Goal: Information Seeking & Learning: Learn about a topic

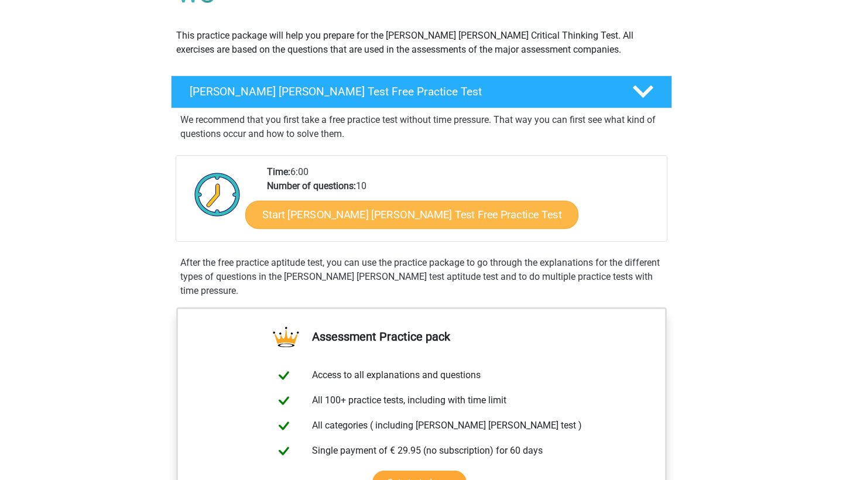
scroll to position [138, 0]
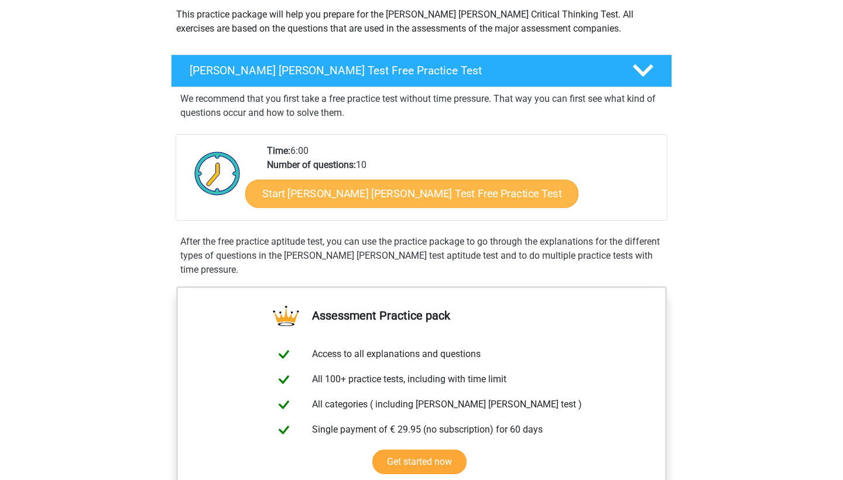
click at [342, 194] on link "Start [PERSON_NAME] [PERSON_NAME] Test Free Practice Test" at bounding box center [411, 194] width 333 height 28
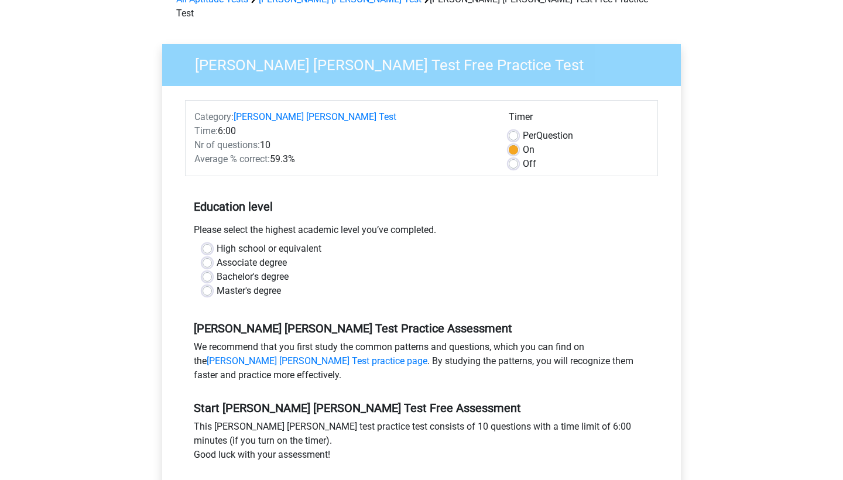
scroll to position [80, 0]
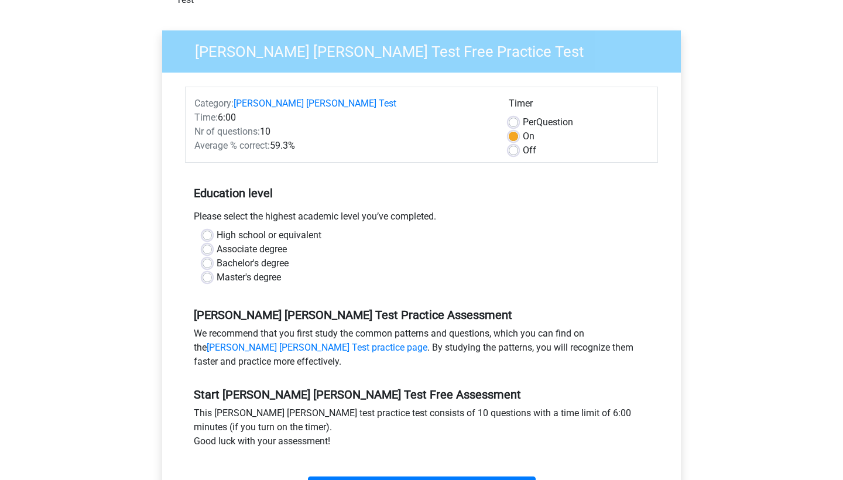
click at [253, 256] on label "Bachelor's degree" at bounding box center [253, 263] width 72 height 14
click at [212, 256] on input "Bachelor's degree" at bounding box center [207, 262] width 9 height 12
radio input "true"
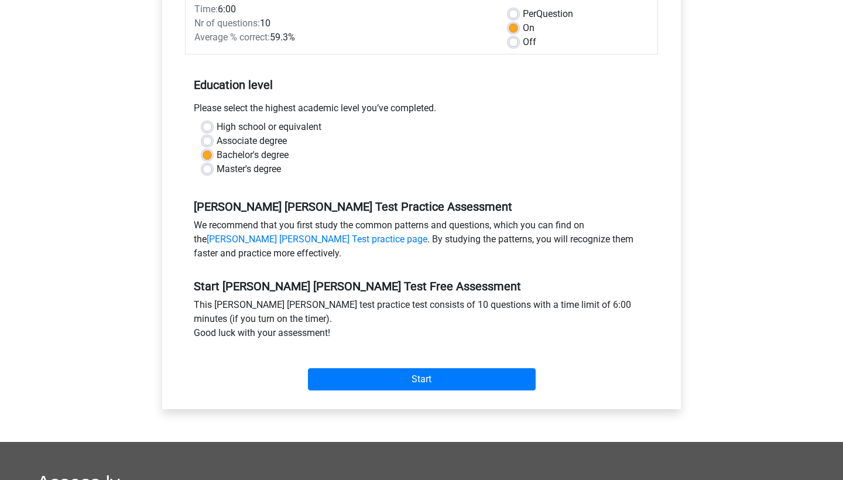
scroll to position [192, 0]
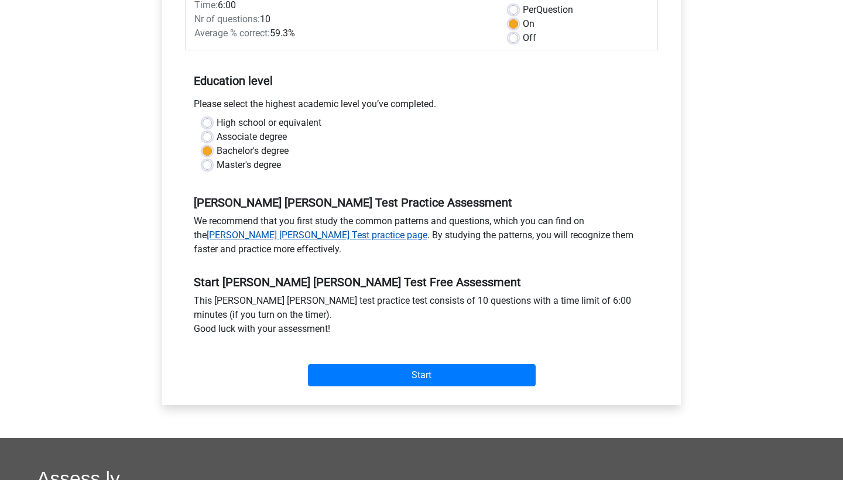
click at [251, 230] on link "Watson Glaser Test practice page" at bounding box center [317, 235] width 221 height 11
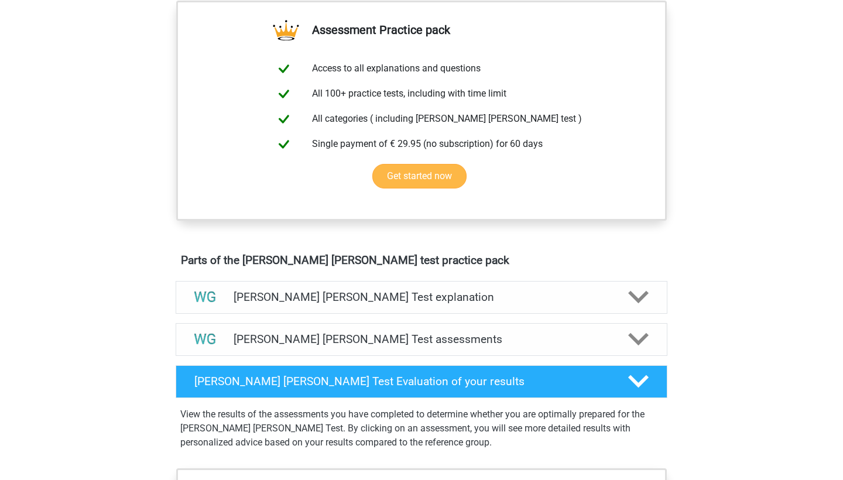
scroll to position [447, 0]
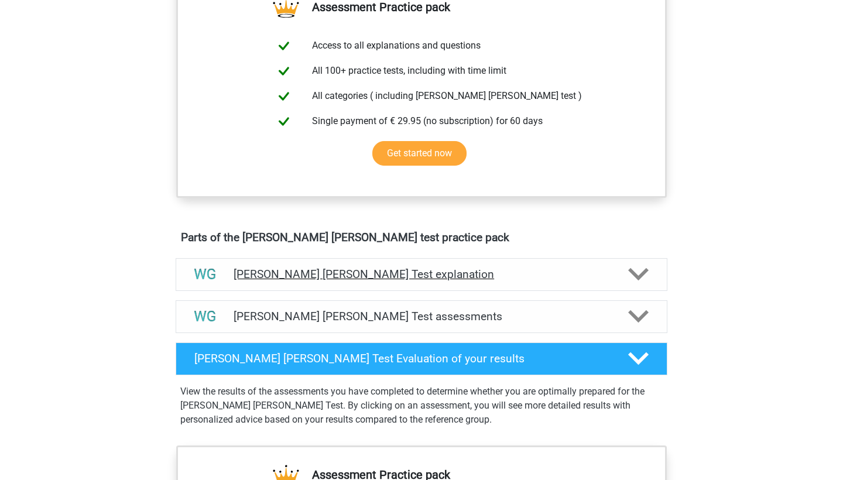
click at [268, 284] on div "[PERSON_NAME] [PERSON_NAME] Test explanation" at bounding box center [422, 274] width 492 height 33
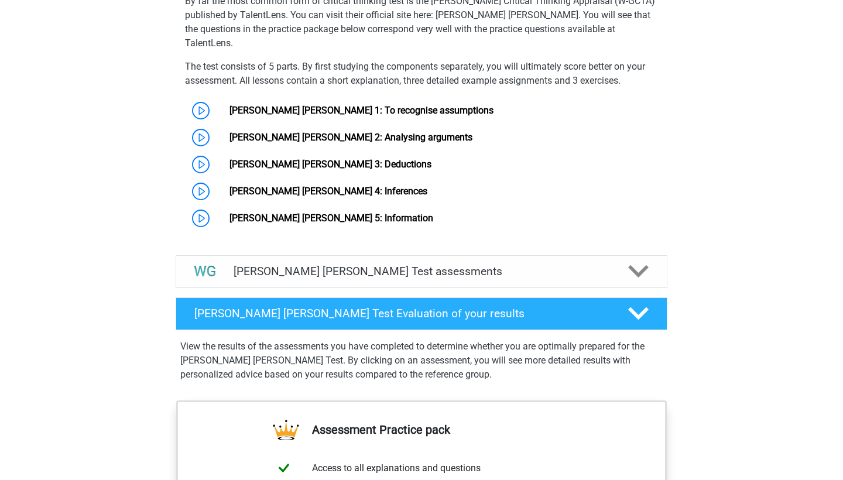
scroll to position [894, 0]
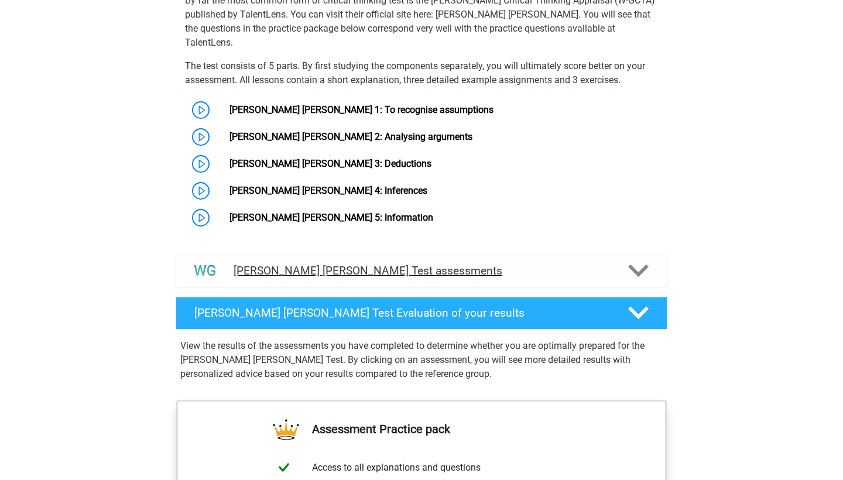
click at [278, 264] on h4 "[PERSON_NAME] [PERSON_NAME] Test assessments" at bounding box center [422, 270] width 376 height 13
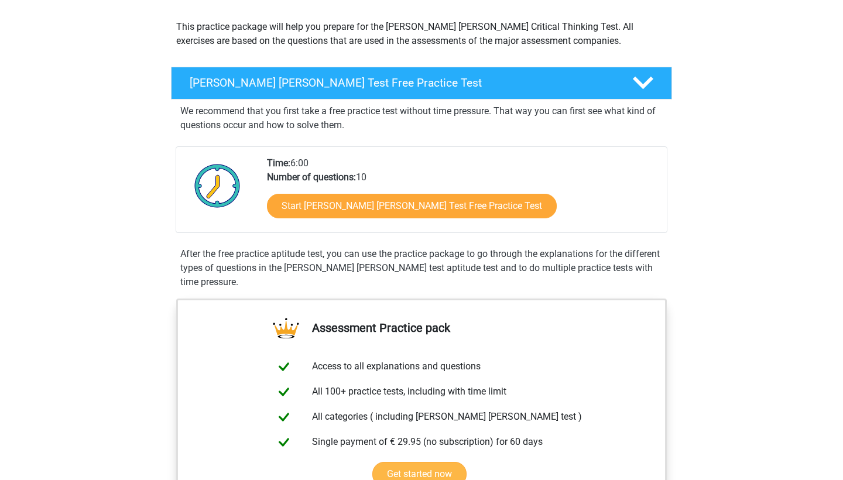
scroll to position [110, 0]
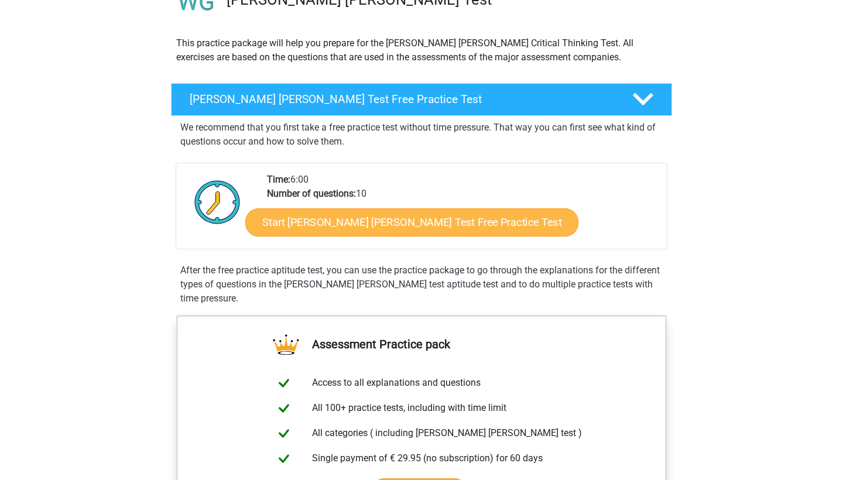
click at [328, 223] on link "Start Watson Glaser Test Free Practice Test" at bounding box center [411, 222] width 333 height 28
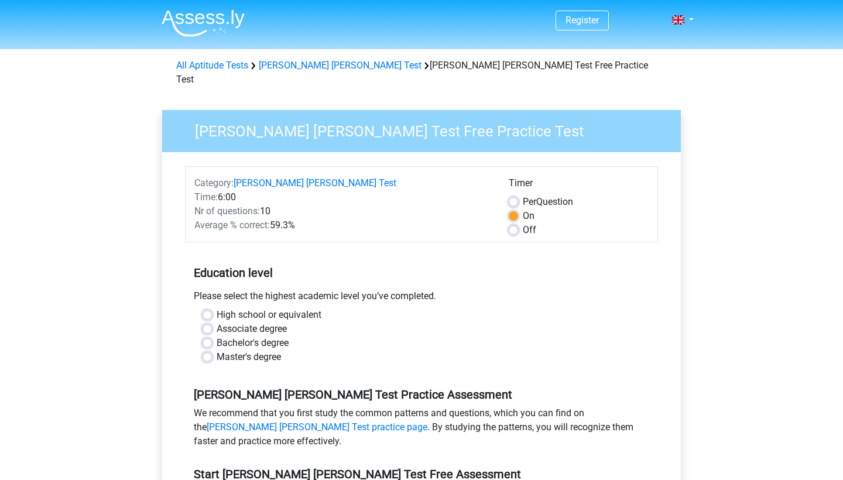
click at [259, 336] on label "Bachelor's degree" at bounding box center [253, 343] width 72 height 14
click at [212, 336] on input "Bachelor's degree" at bounding box center [207, 342] width 9 height 12
radio input "true"
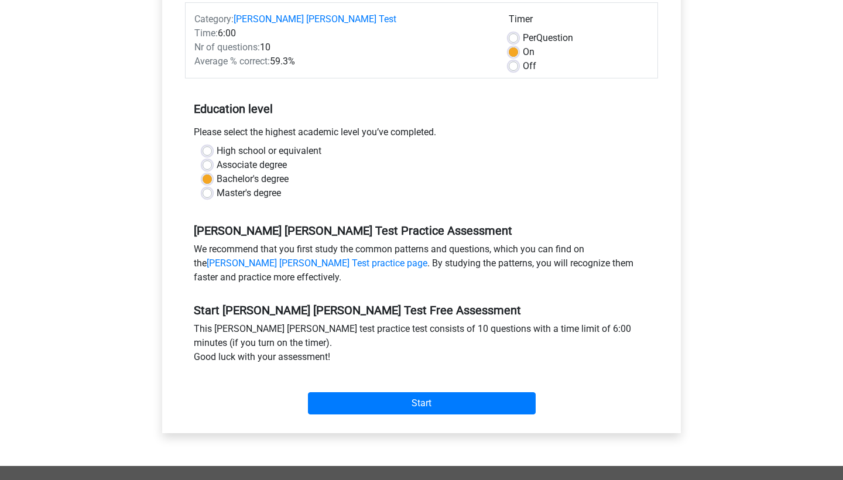
scroll to position [183, 0]
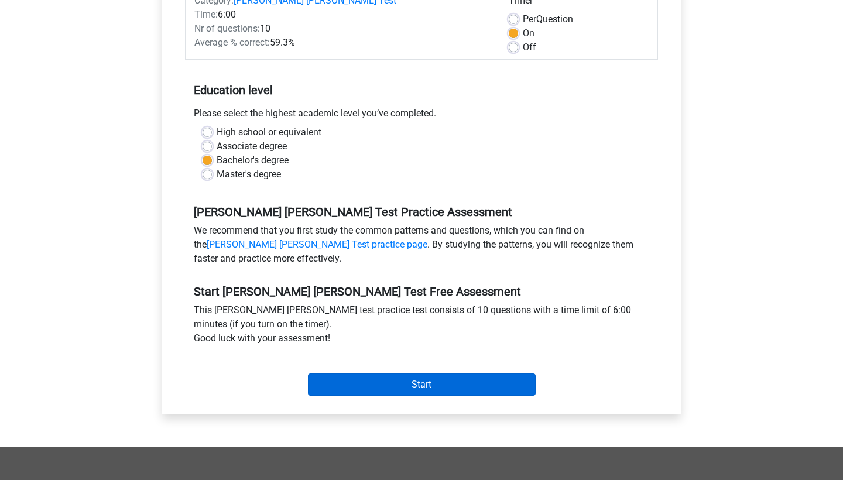
click at [324, 374] on input "Start" at bounding box center [422, 385] width 228 height 22
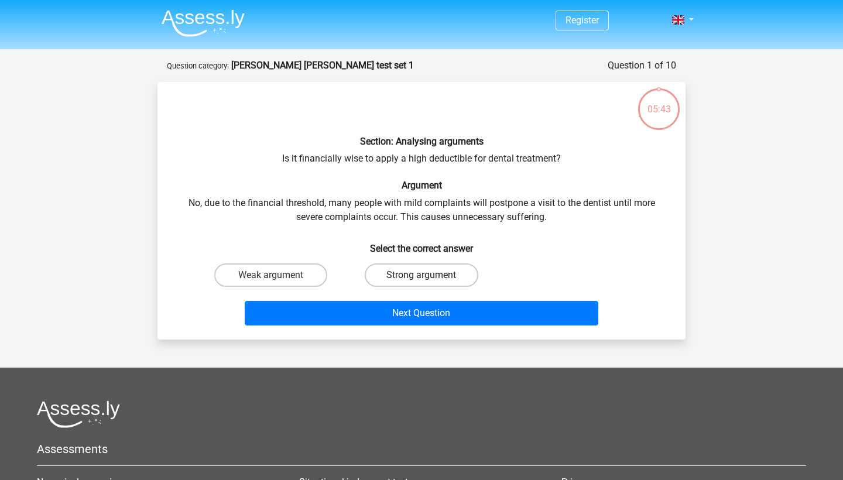
click at [392, 271] on label "Strong argument" at bounding box center [421, 275] width 113 height 23
click at [422, 275] on input "Strong argument" at bounding box center [426, 279] width 8 height 8
radio input "true"
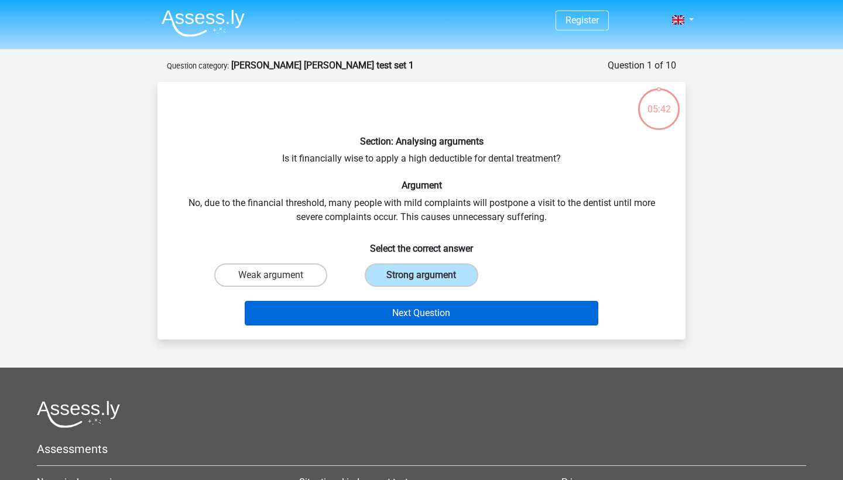
click at [373, 306] on button "Next Question" at bounding box center [422, 313] width 354 height 25
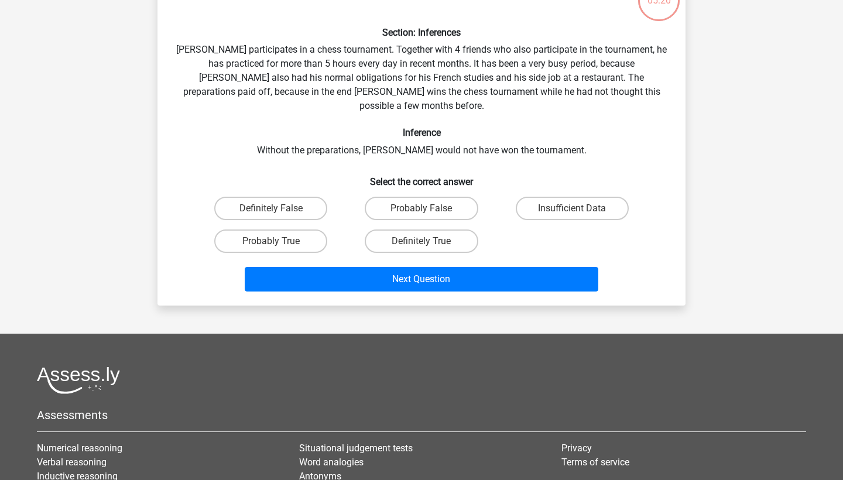
scroll to position [110, 0]
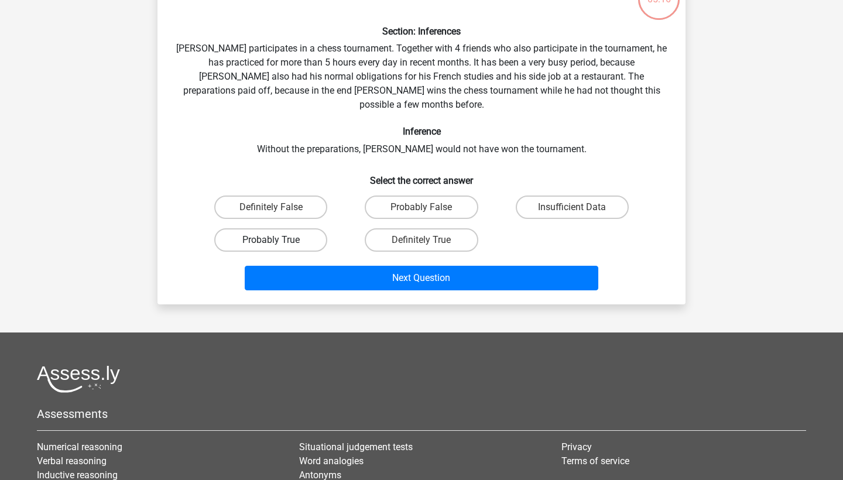
click at [312, 228] on label "Probably True" at bounding box center [270, 239] width 113 height 23
click at [279, 240] on input "Probably True" at bounding box center [275, 244] width 8 height 8
radio input "true"
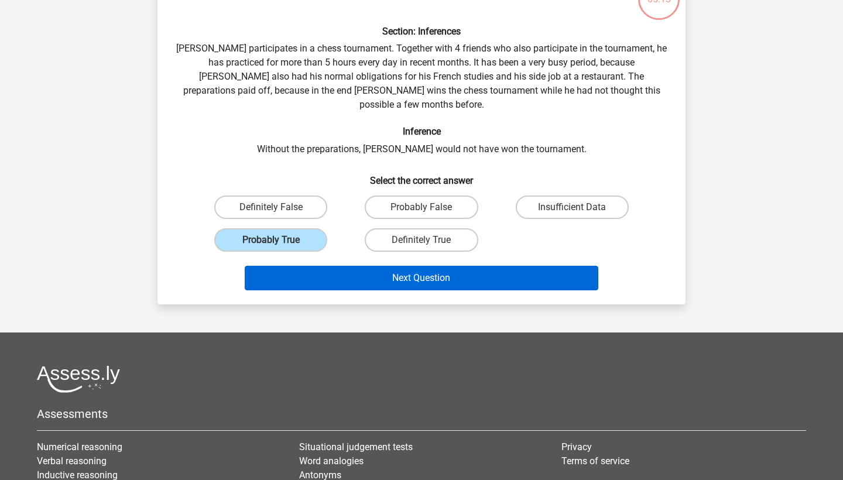
click at [355, 266] on button "Next Question" at bounding box center [422, 278] width 354 height 25
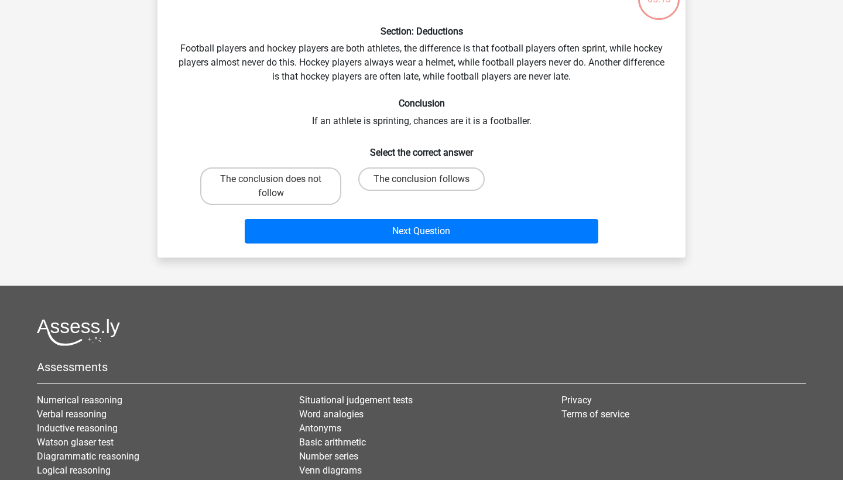
scroll to position [59, 0]
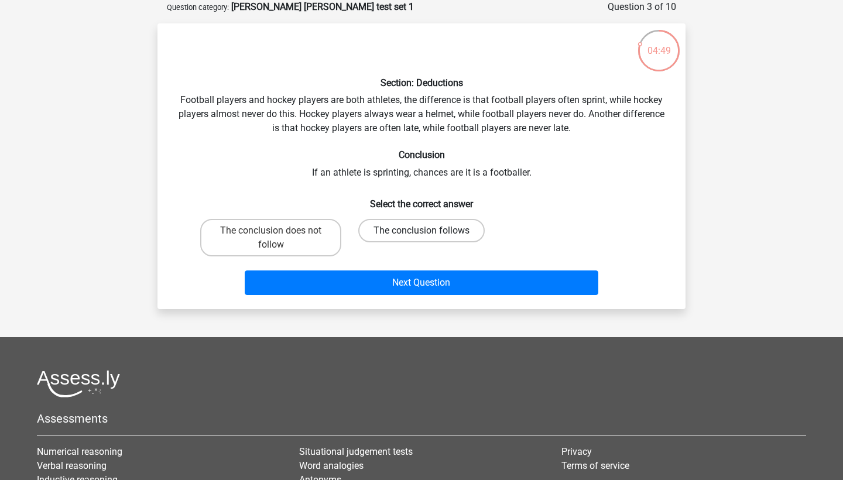
click at [381, 232] on label "The conclusion follows" at bounding box center [421, 230] width 126 height 23
click at [422, 232] on input "The conclusion follows" at bounding box center [426, 235] width 8 height 8
radio input "true"
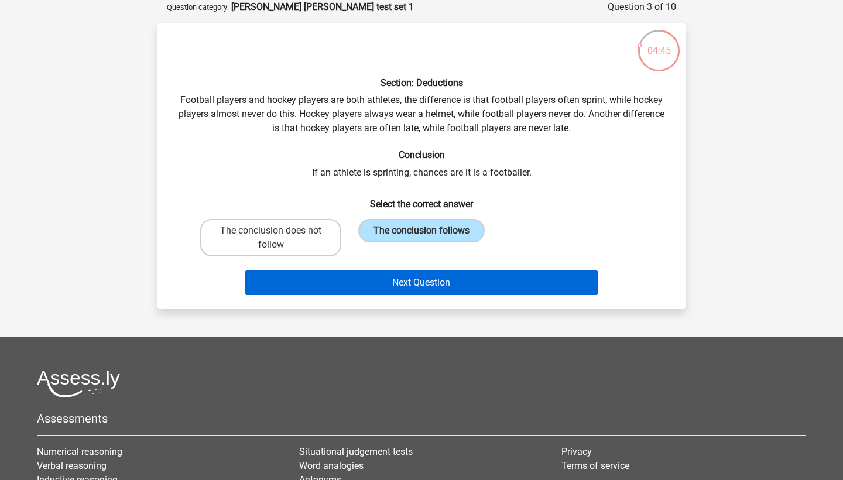
click at [372, 279] on button "Next Question" at bounding box center [422, 283] width 354 height 25
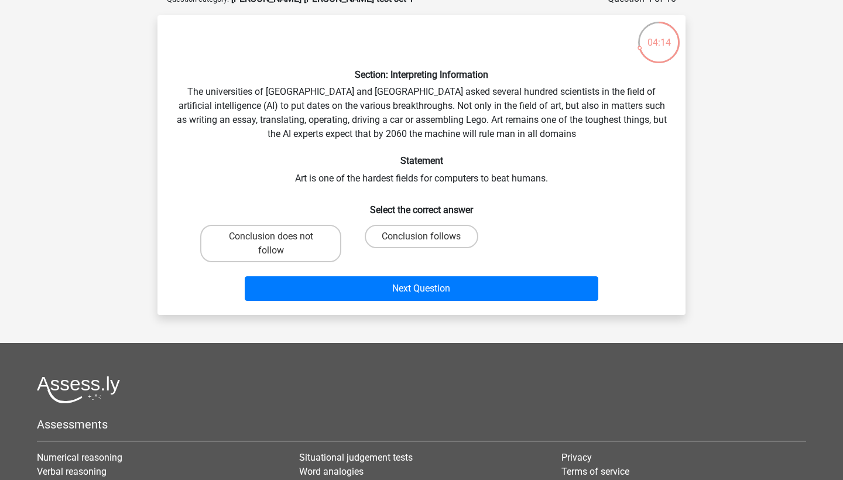
scroll to position [76, 0]
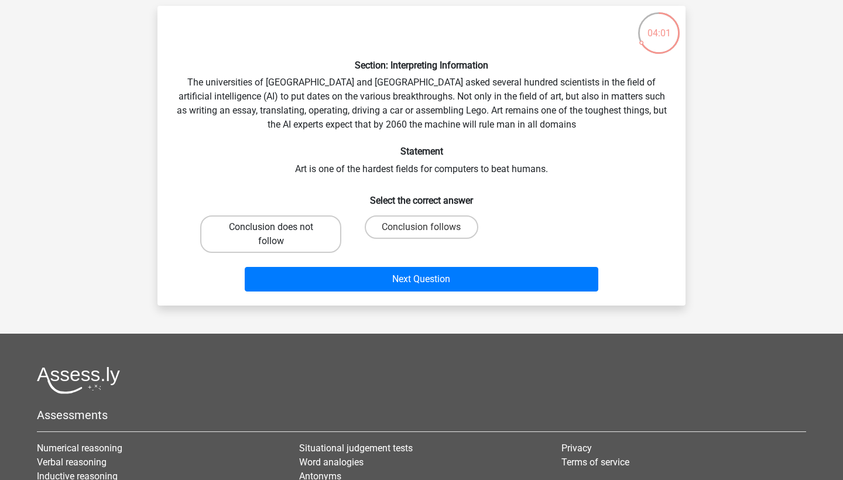
click at [292, 233] on label "Conclusion does not follow" at bounding box center [270, 233] width 141 height 37
click at [279, 233] on input "Conclusion does not follow" at bounding box center [275, 231] width 8 height 8
radio input "true"
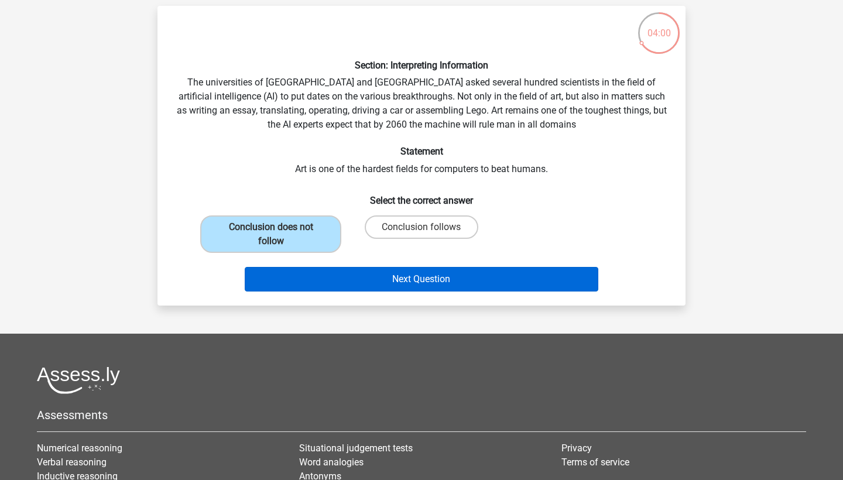
click at [391, 271] on button "Next Question" at bounding box center [422, 279] width 354 height 25
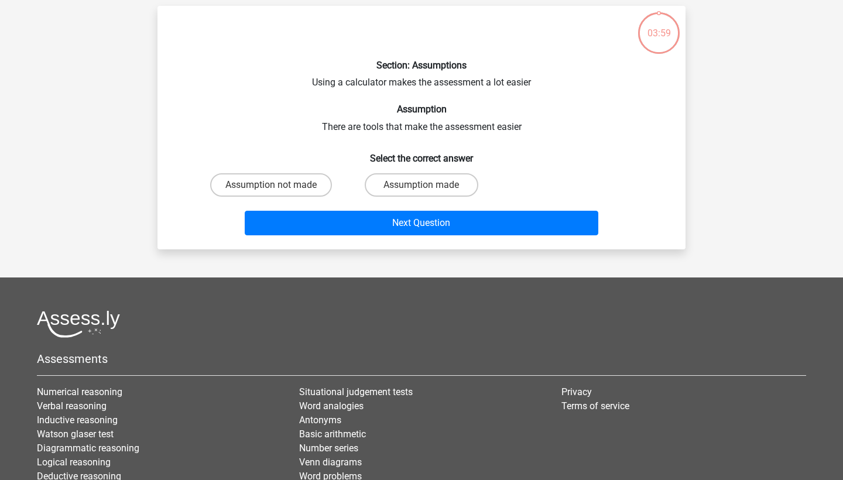
scroll to position [59, 0]
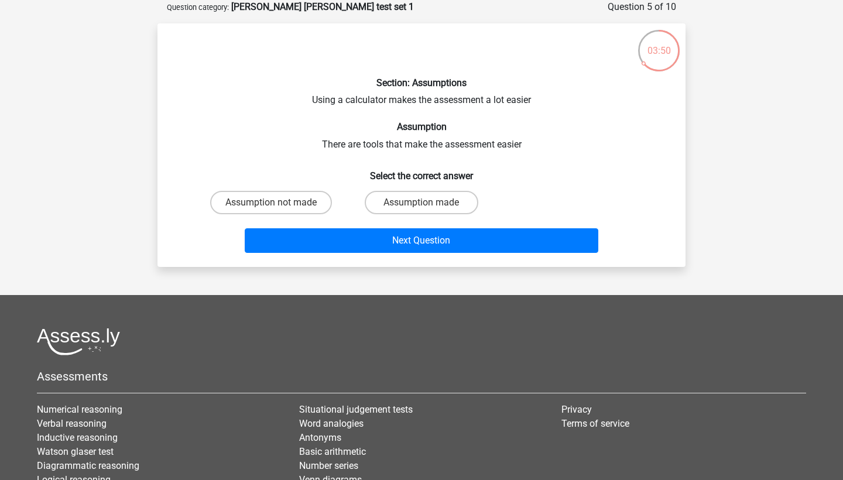
click at [424, 206] on input "Assumption made" at bounding box center [426, 207] width 8 height 8
radio input "true"
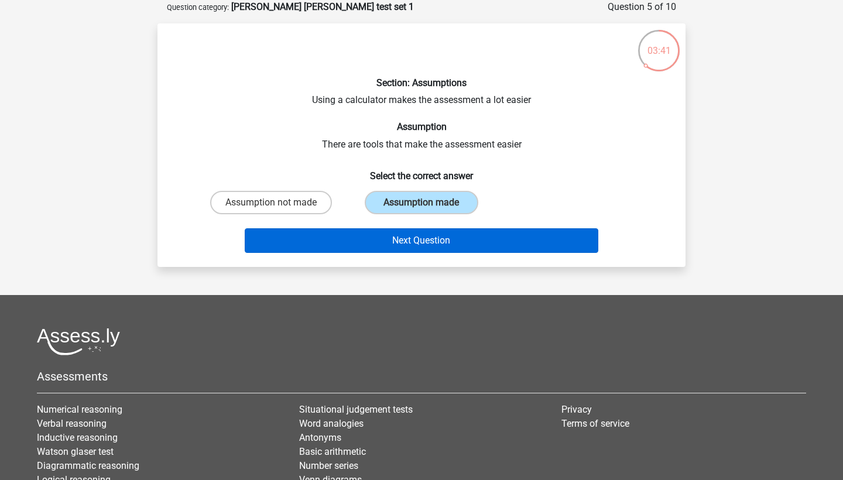
click at [419, 237] on button "Next Question" at bounding box center [422, 240] width 354 height 25
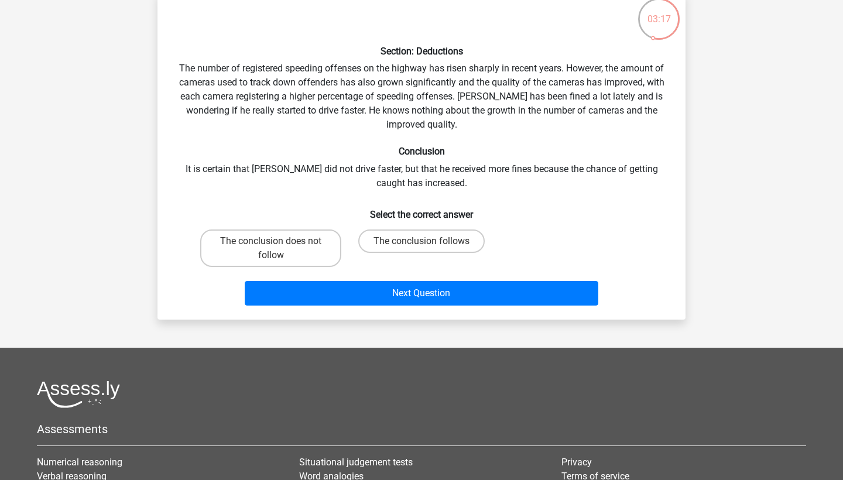
scroll to position [91, 0]
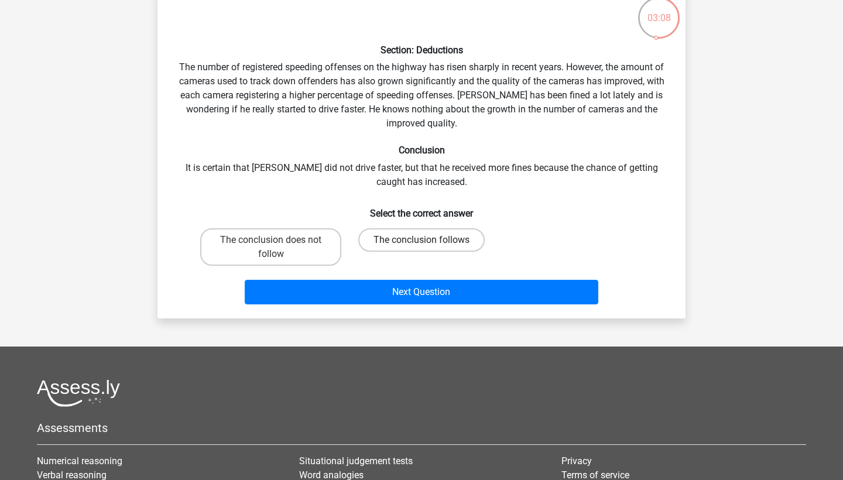
click at [381, 241] on label "The conclusion follows" at bounding box center [421, 239] width 126 height 23
click at [422, 241] on input "The conclusion follows" at bounding box center [426, 244] width 8 height 8
radio input "true"
click at [392, 309] on div "Section: Deductions The number of registered speeding offenses on the highway h…" at bounding box center [422, 155] width 528 height 328
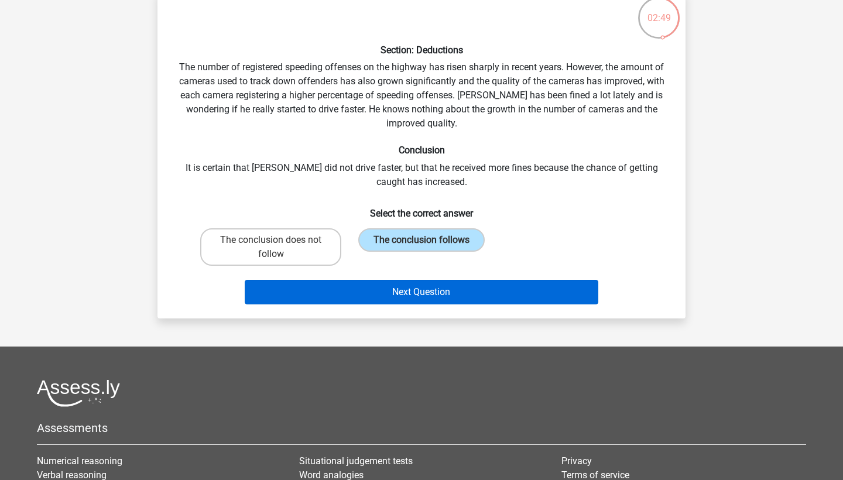
click at [386, 292] on button "Next Question" at bounding box center [422, 292] width 354 height 25
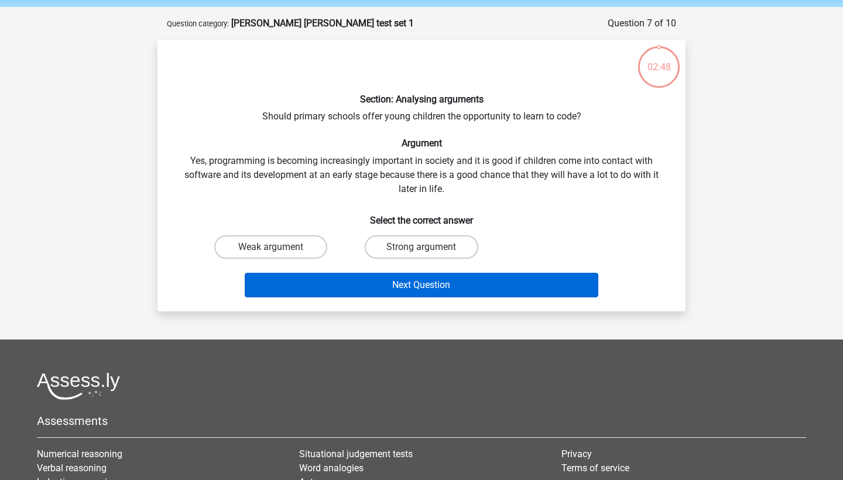
scroll to position [39, 0]
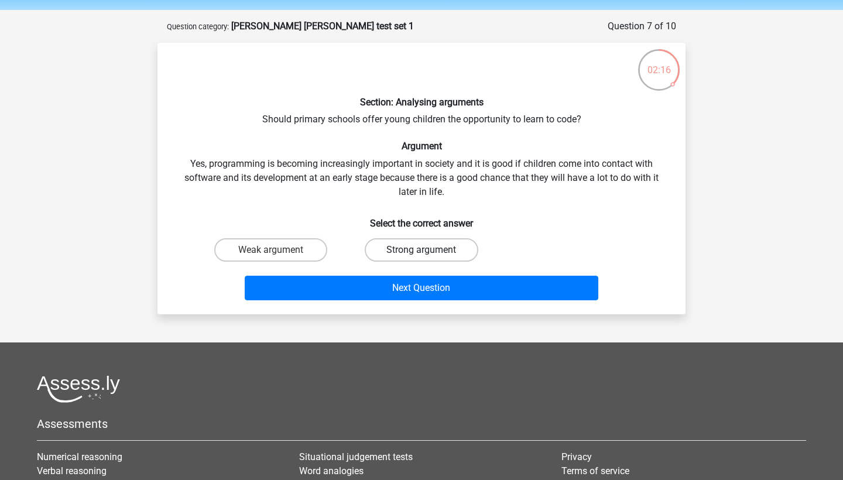
click at [395, 257] on label "Strong argument" at bounding box center [421, 249] width 113 height 23
click at [422, 257] on input "Strong argument" at bounding box center [426, 254] width 8 height 8
radio input "true"
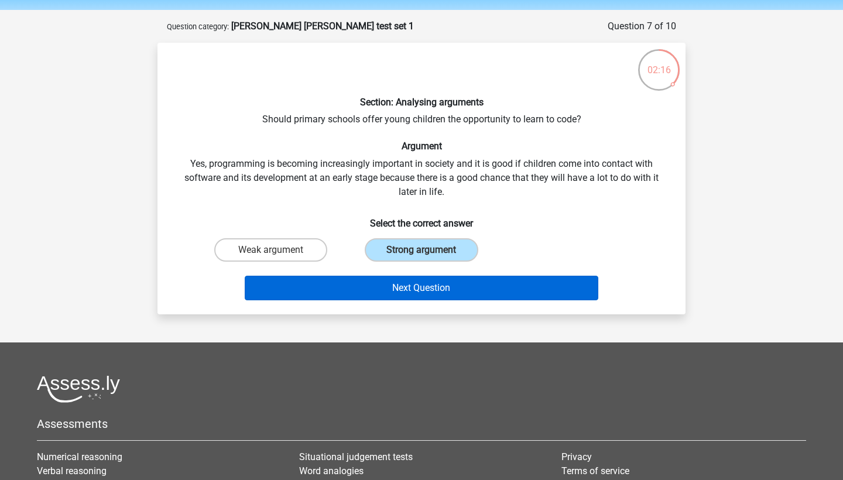
click at [393, 289] on button "Next Question" at bounding box center [422, 288] width 354 height 25
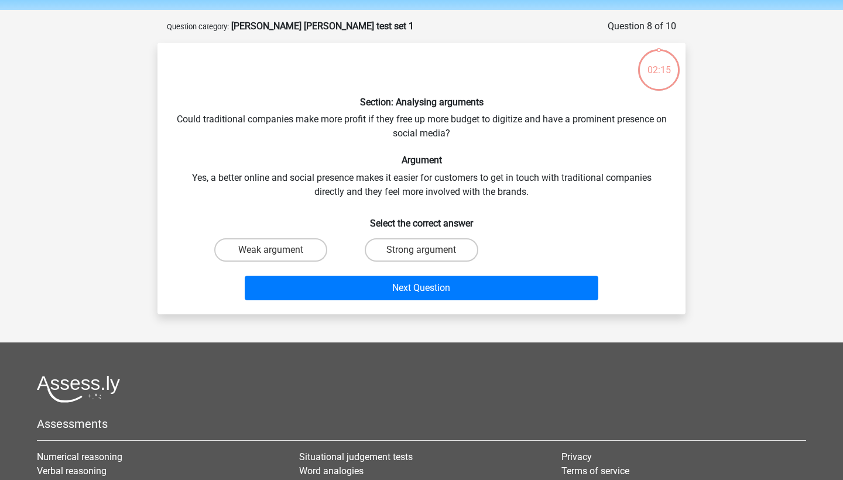
scroll to position [59, 0]
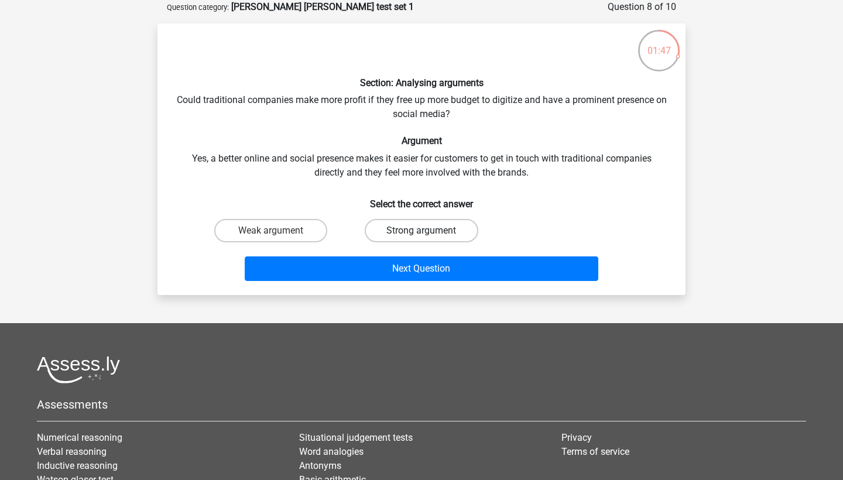
click at [414, 228] on label "Strong argument" at bounding box center [421, 230] width 113 height 23
click at [422, 231] on input "Strong argument" at bounding box center [426, 235] width 8 height 8
radio input "true"
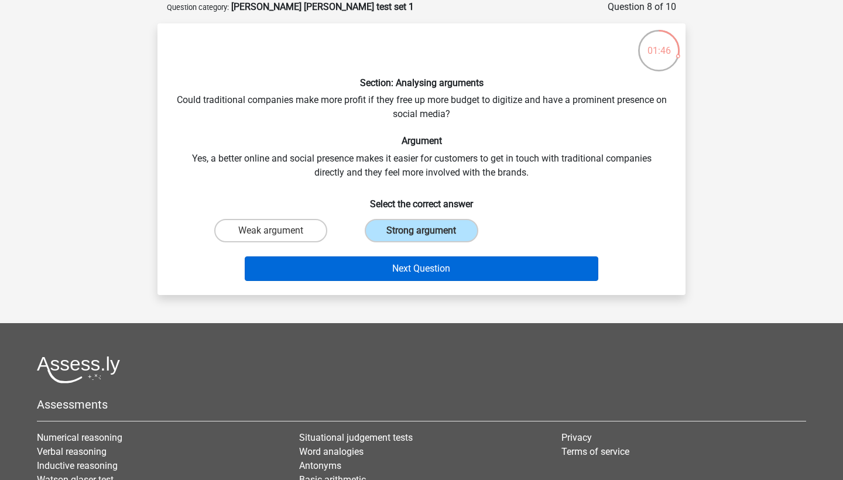
click at [412, 272] on button "Next Question" at bounding box center [422, 268] width 354 height 25
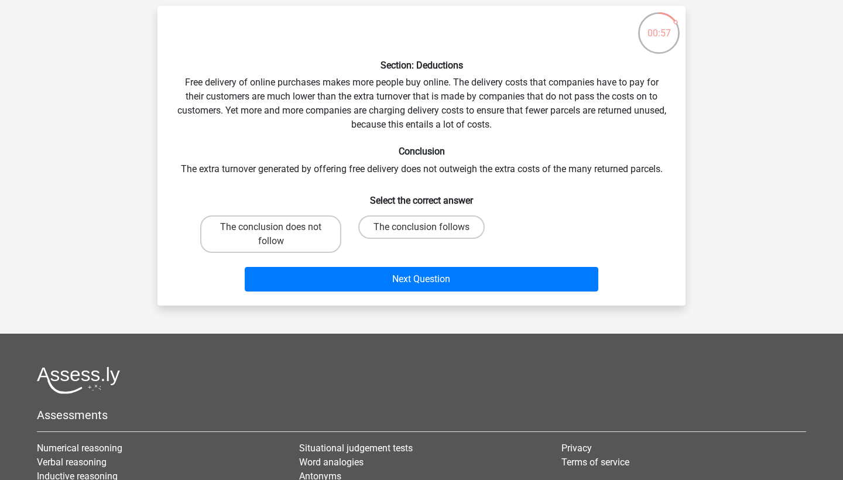
scroll to position [77, 0]
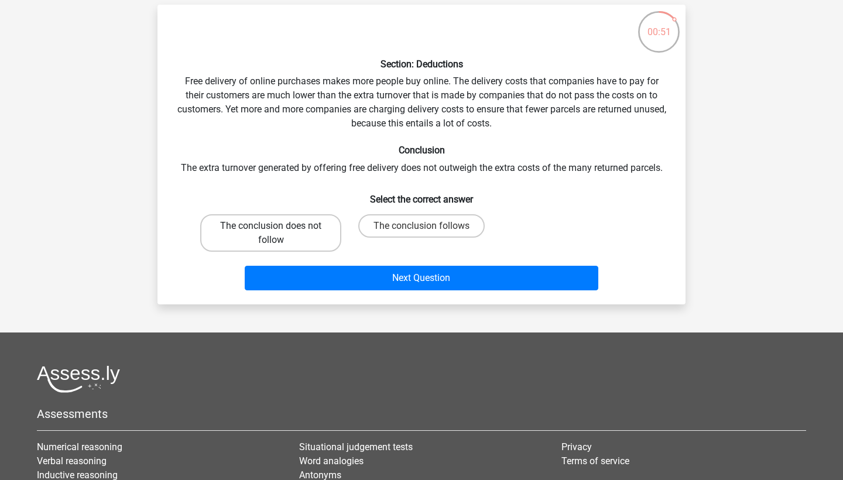
click at [317, 230] on label "The conclusion does not follow" at bounding box center [270, 232] width 141 height 37
click at [279, 230] on input "The conclusion does not follow" at bounding box center [275, 230] width 8 height 8
radio input "true"
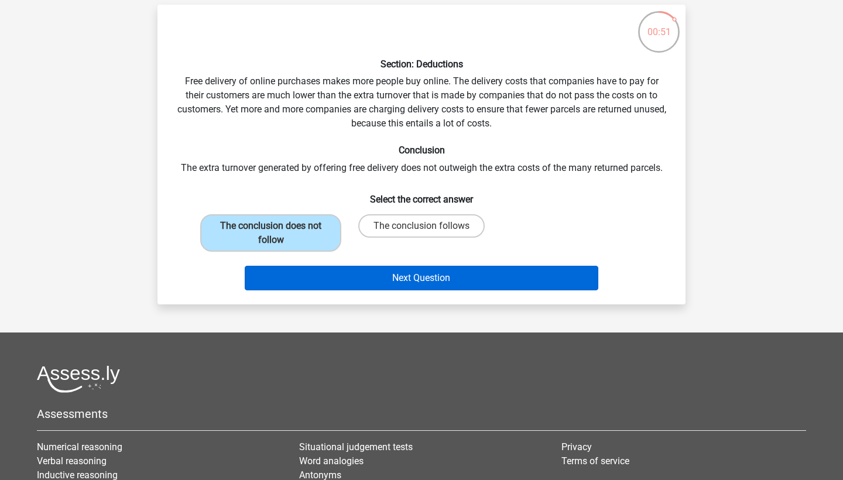
click at [319, 266] on button "Next Question" at bounding box center [422, 278] width 354 height 25
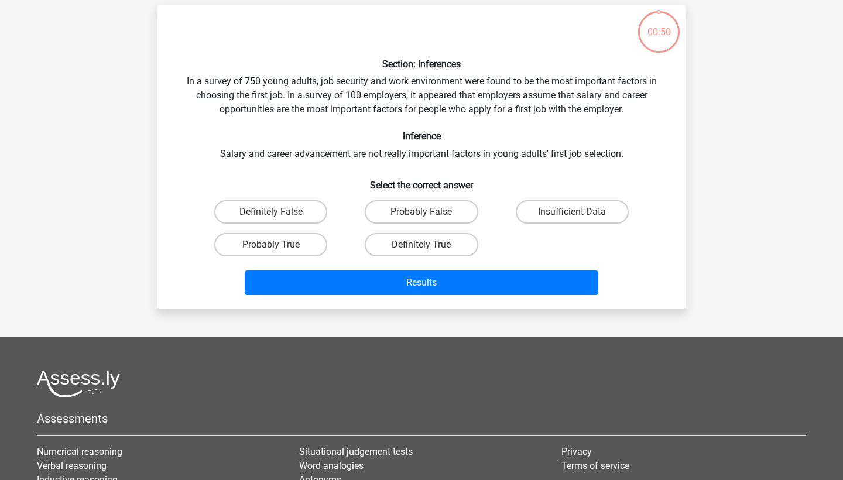
scroll to position [59, 0]
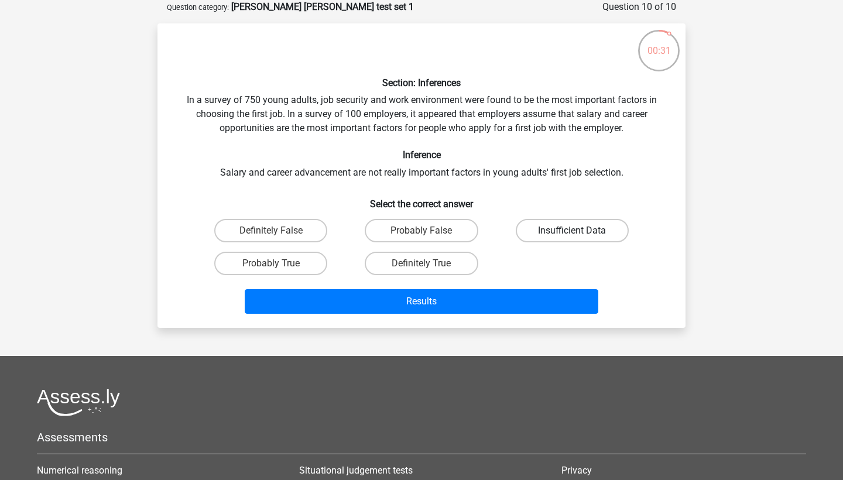
click at [541, 233] on label "Insufficient Data" at bounding box center [572, 230] width 113 height 23
click at [572, 233] on input "Insufficient Data" at bounding box center [576, 235] width 8 height 8
radio input "true"
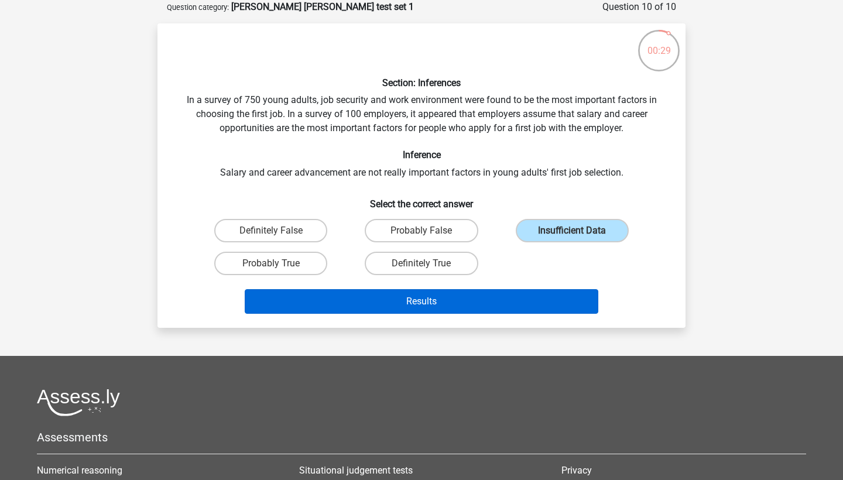
click at [436, 294] on button "Results" at bounding box center [422, 301] width 354 height 25
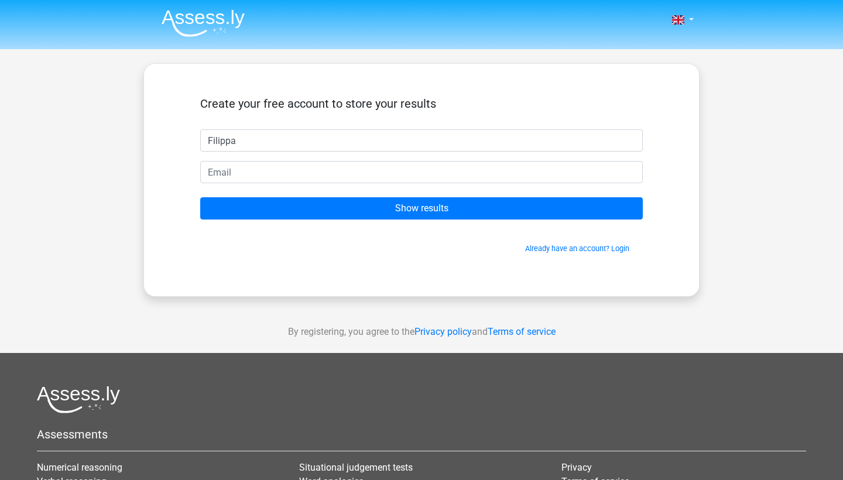
type input "Filippa"
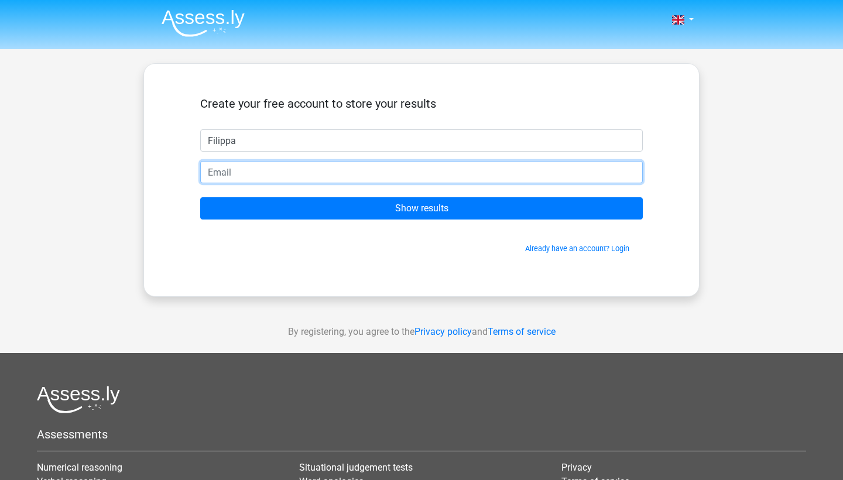
type input "[EMAIL_ADDRESS][DOMAIN_NAME]"
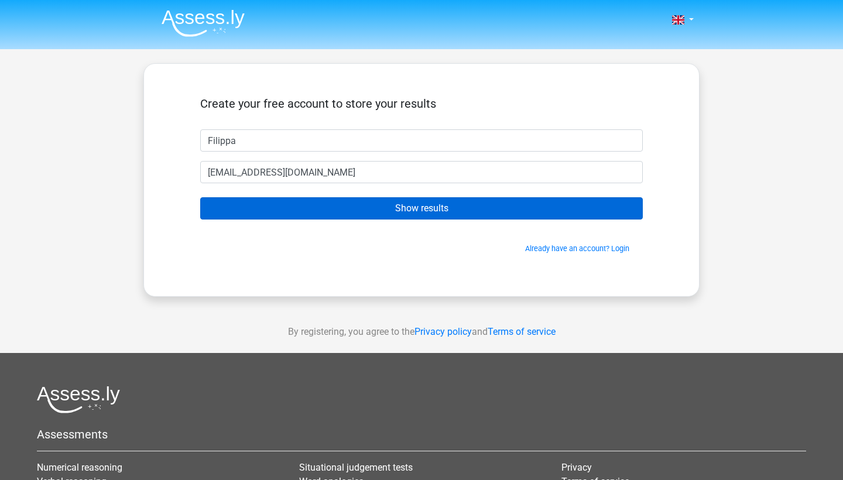
click at [391, 210] on input "Show results" at bounding box center [421, 208] width 443 height 22
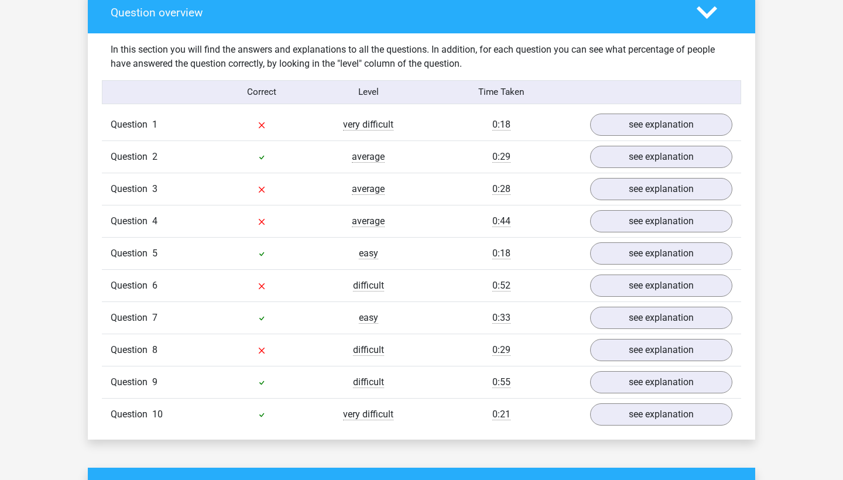
scroll to position [884, 0]
click at [633, 412] on link "see explanation" at bounding box center [661, 415] width 163 height 26
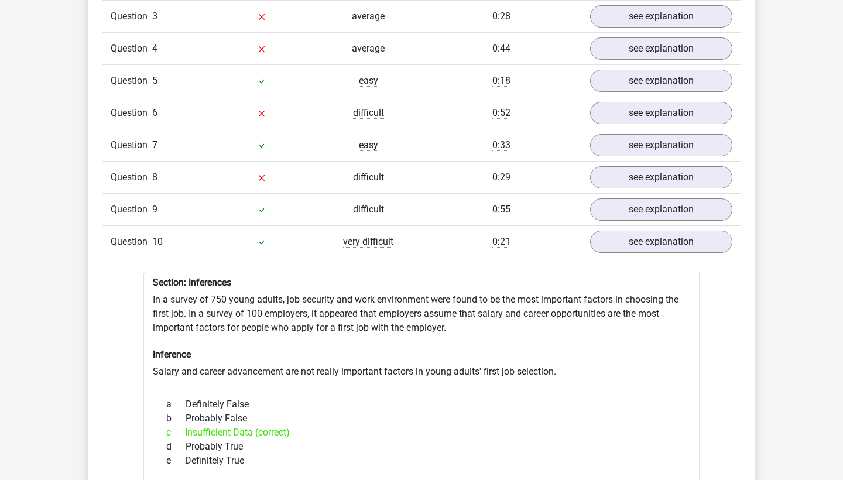
scroll to position [1055, 0]
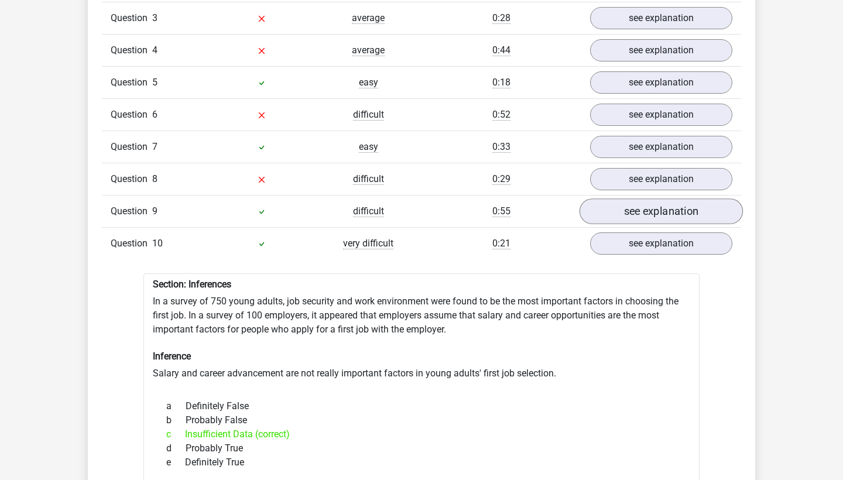
click at [628, 199] on link "see explanation" at bounding box center [661, 212] width 163 height 26
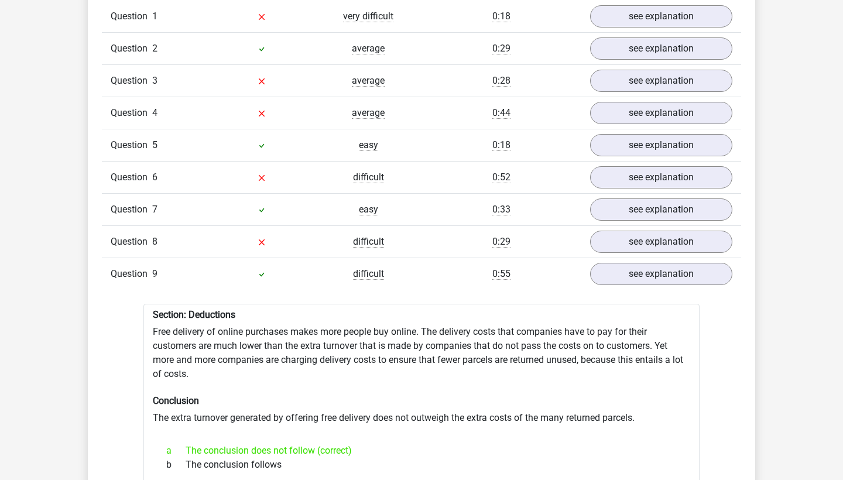
scroll to position [990, 0]
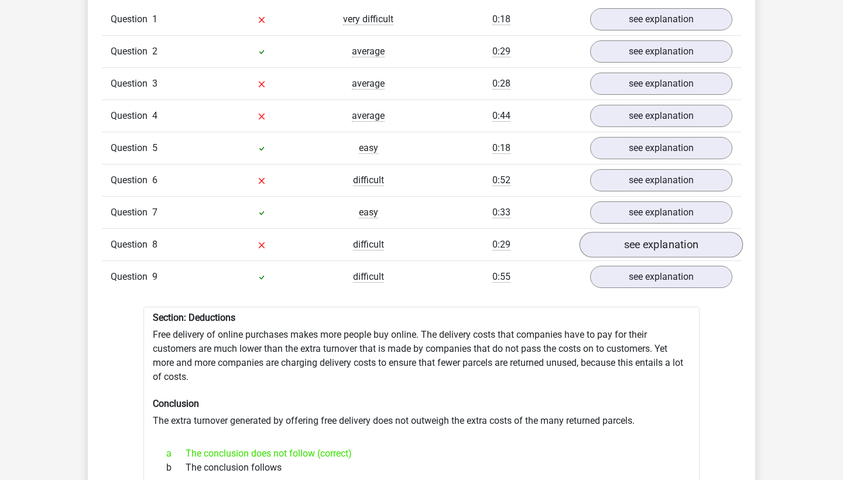
click at [663, 234] on link "see explanation" at bounding box center [661, 245] width 163 height 26
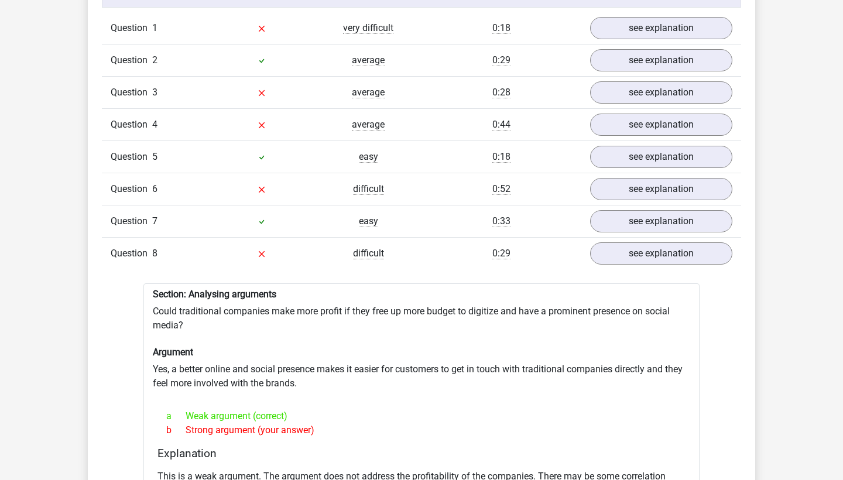
scroll to position [979, 0]
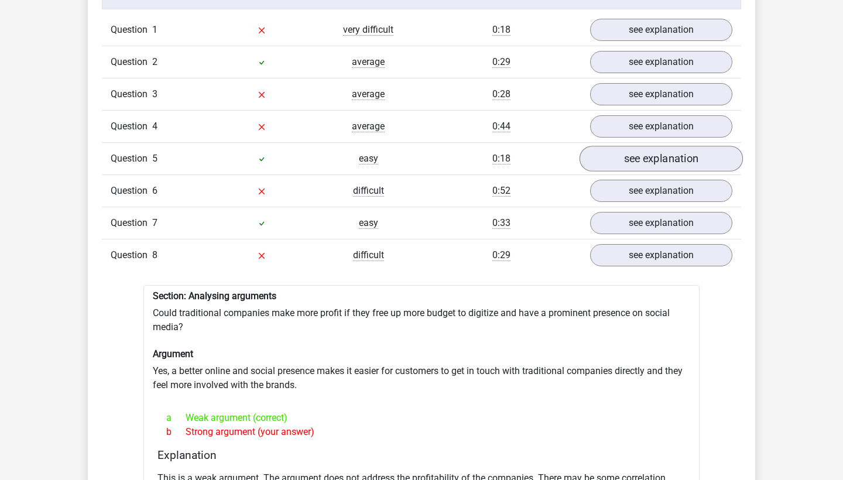
click at [666, 152] on link "see explanation" at bounding box center [661, 159] width 163 height 26
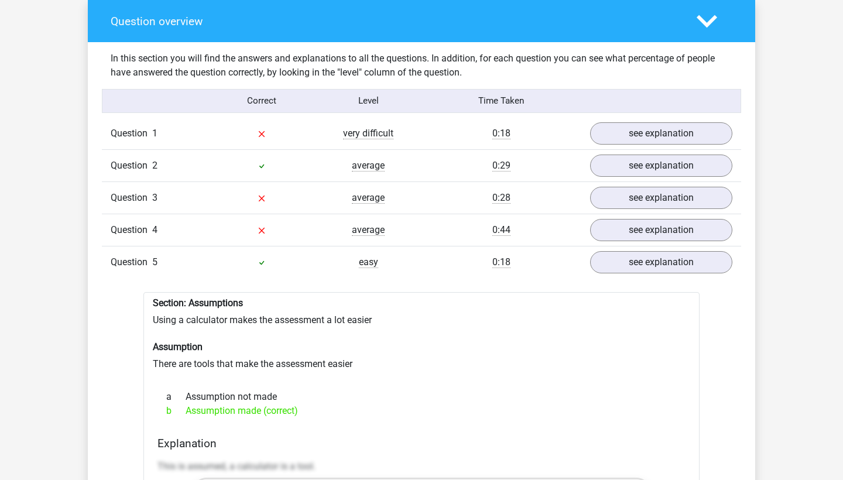
scroll to position [870, 0]
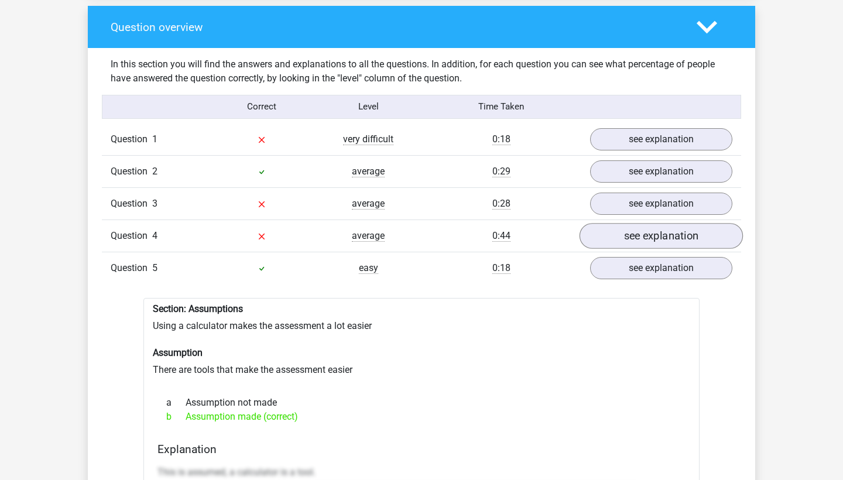
click at [614, 225] on link "see explanation" at bounding box center [661, 236] width 163 height 26
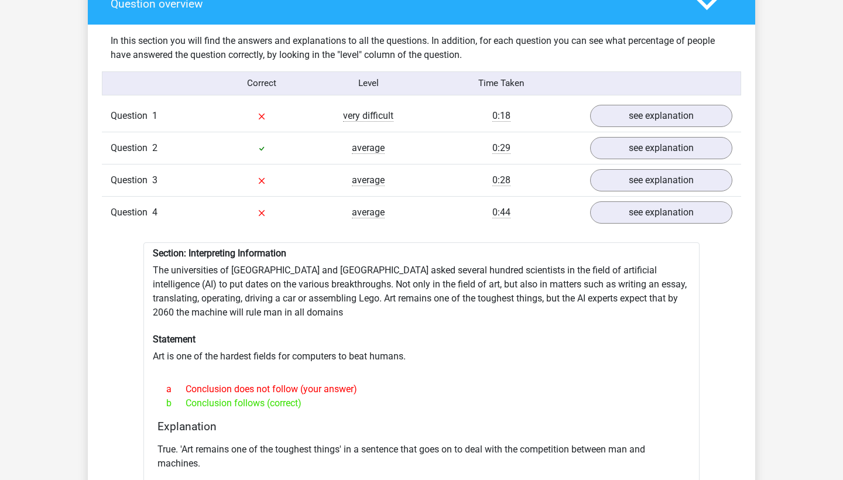
scroll to position [891, 0]
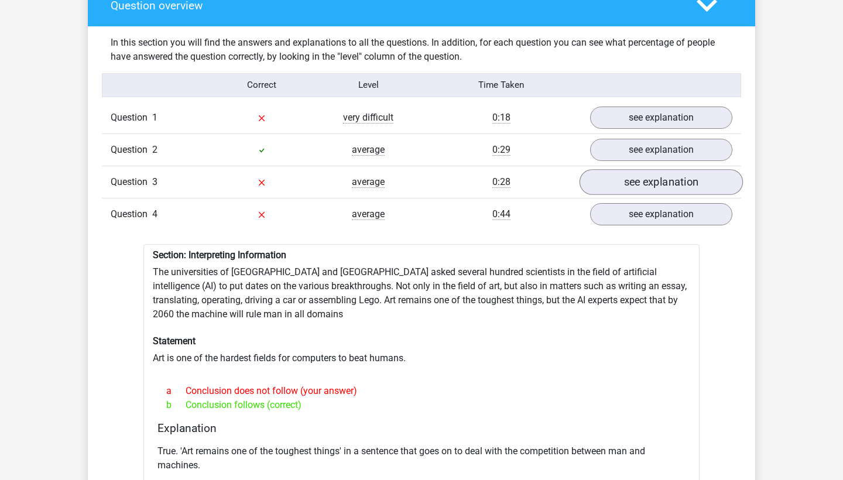
click at [646, 171] on link "see explanation" at bounding box center [661, 182] width 163 height 26
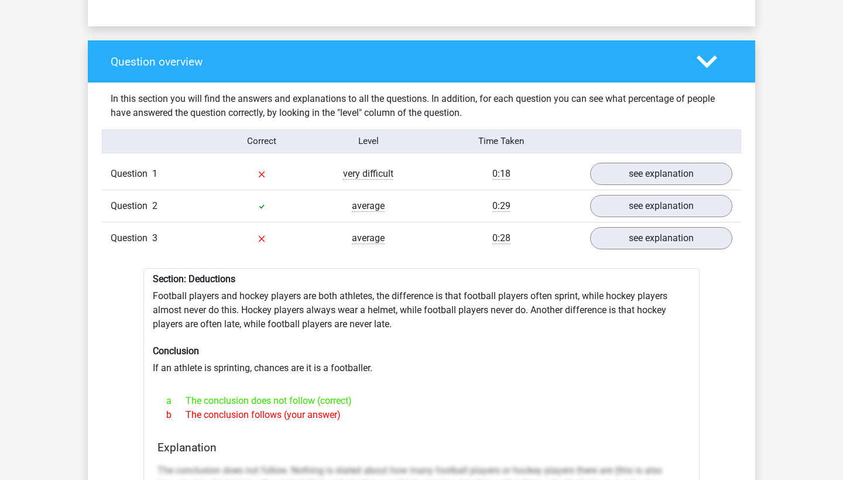
scroll to position [832, 0]
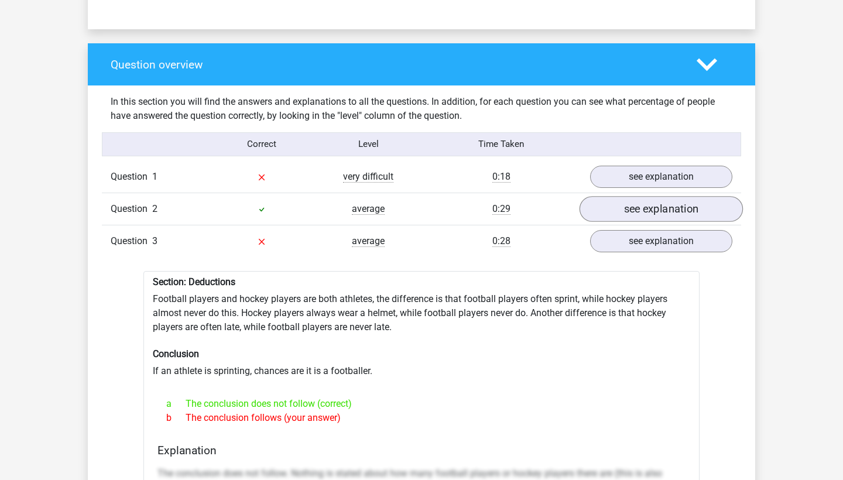
click at [676, 201] on link "see explanation" at bounding box center [661, 209] width 163 height 26
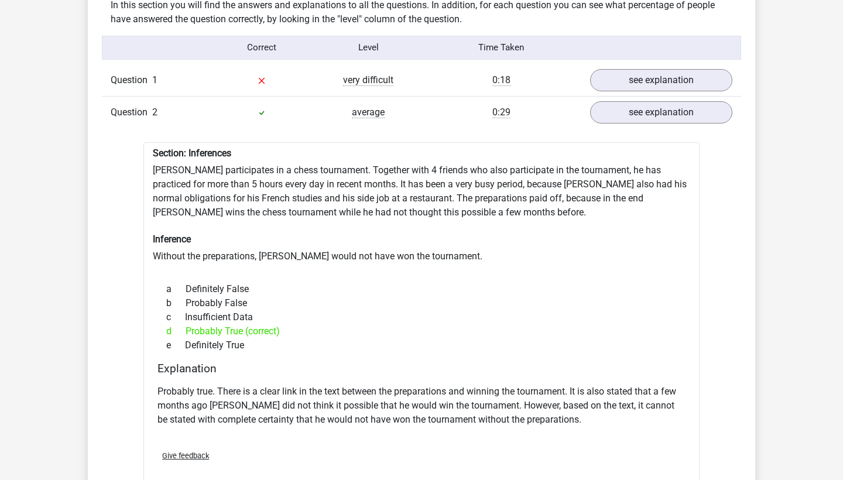
scroll to position [925, 0]
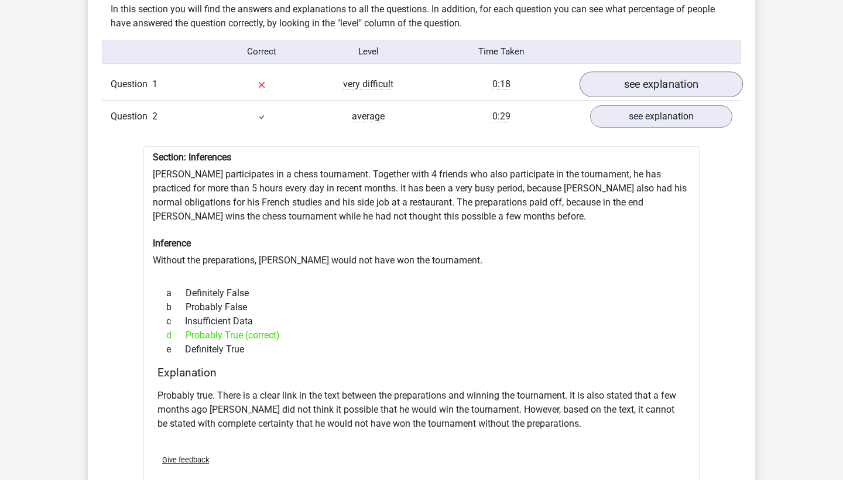
click at [643, 80] on link "see explanation" at bounding box center [661, 84] width 163 height 26
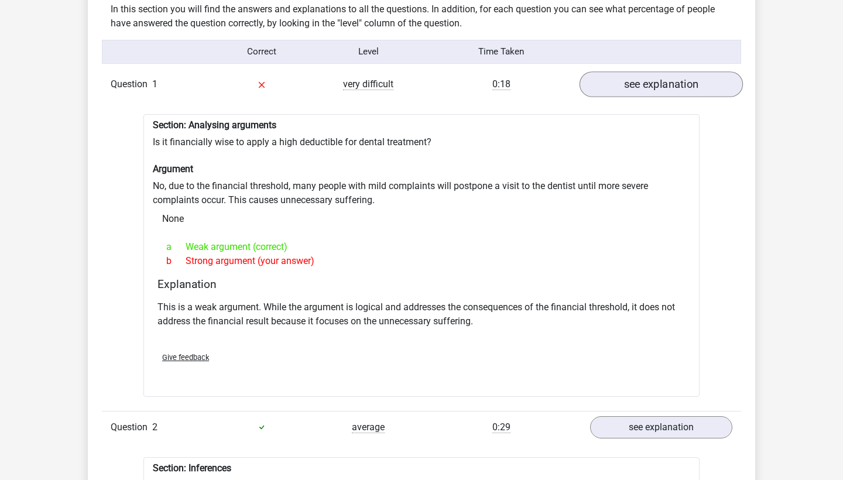
click at [652, 84] on link "see explanation" at bounding box center [661, 84] width 163 height 26
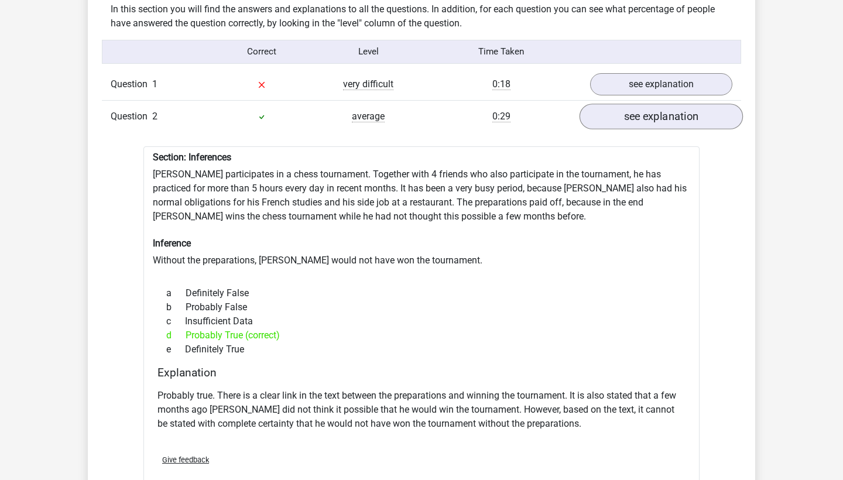
click at [642, 115] on link "see explanation" at bounding box center [661, 117] width 163 height 26
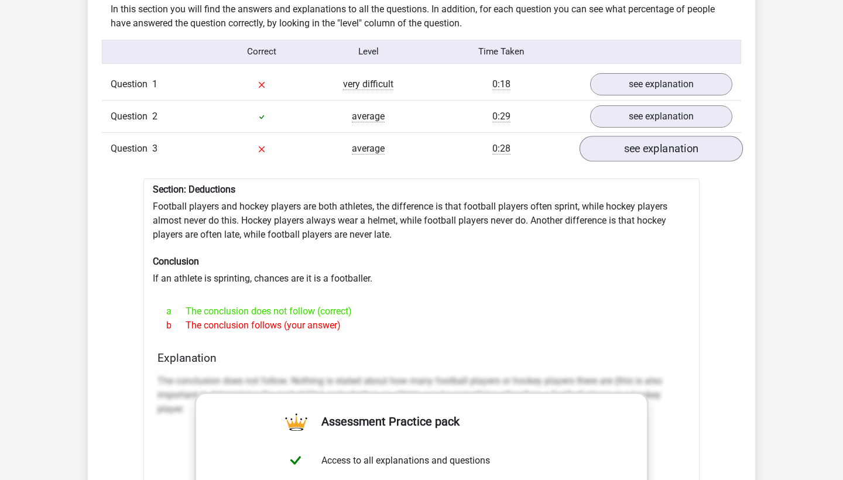
click at [640, 142] on link "see explanation" at bounding box center [661, 149] width 163 height 26
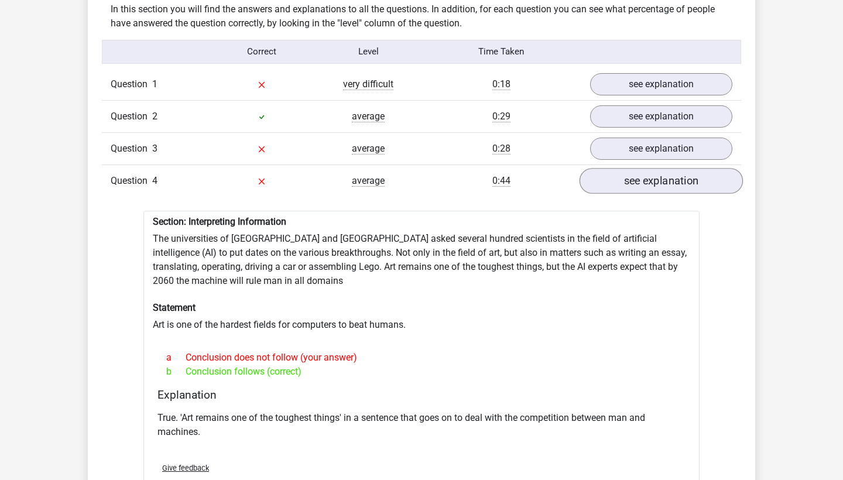
click at [632, 173] on link "see explanation" at bounding box center [661, 181] width 163 height 26
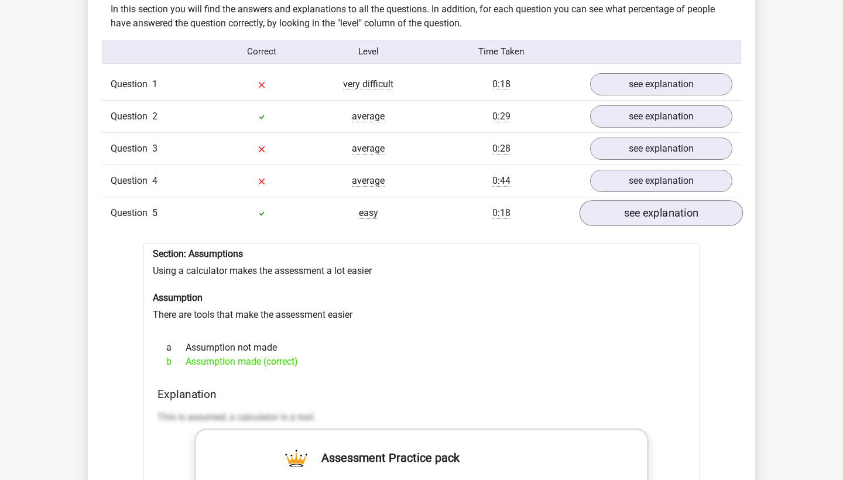
click at [626, 204] on link "see explanation" at bounding box center [661, 213] width 163 height 26
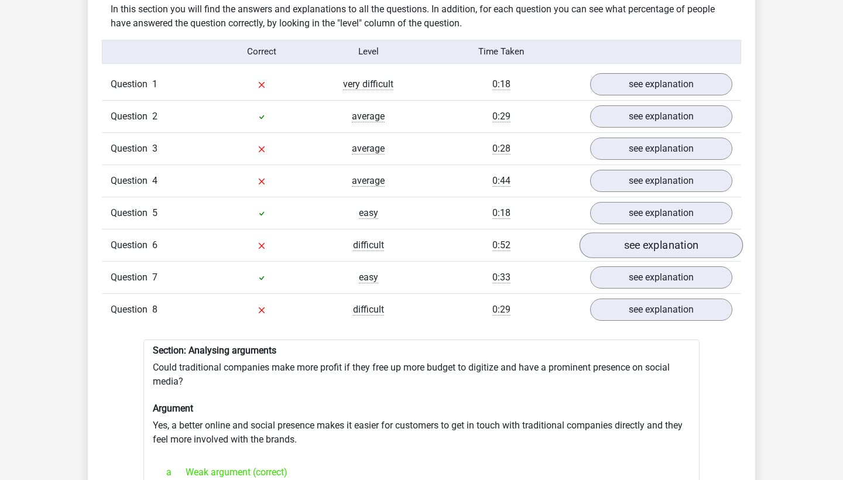
click at [629, 234] on link "see explanation" at bounding box center [661, 245] width 163 height 26
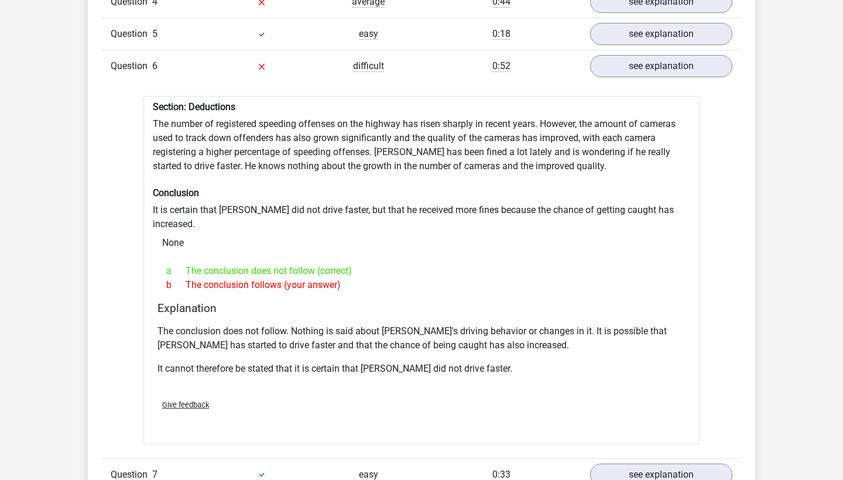
scroll to position [1110, 0]
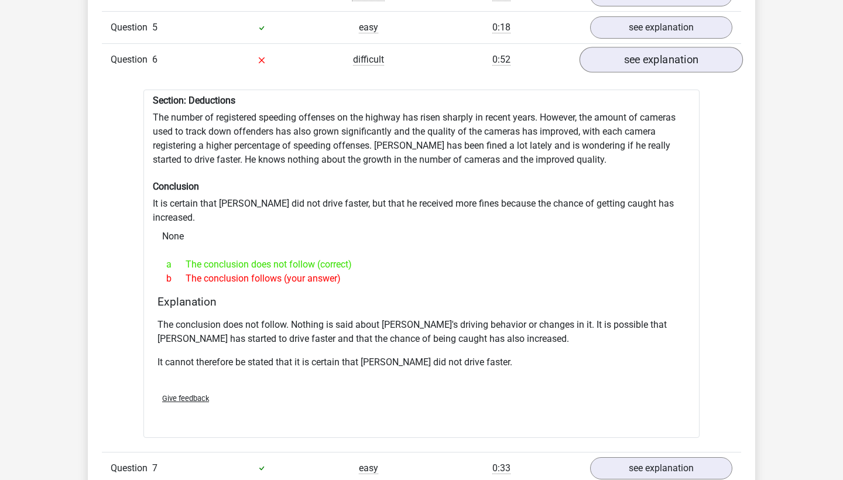
click at [630, 54] on link "see explanation" at bounding box center [661, 60] width 163 height 26
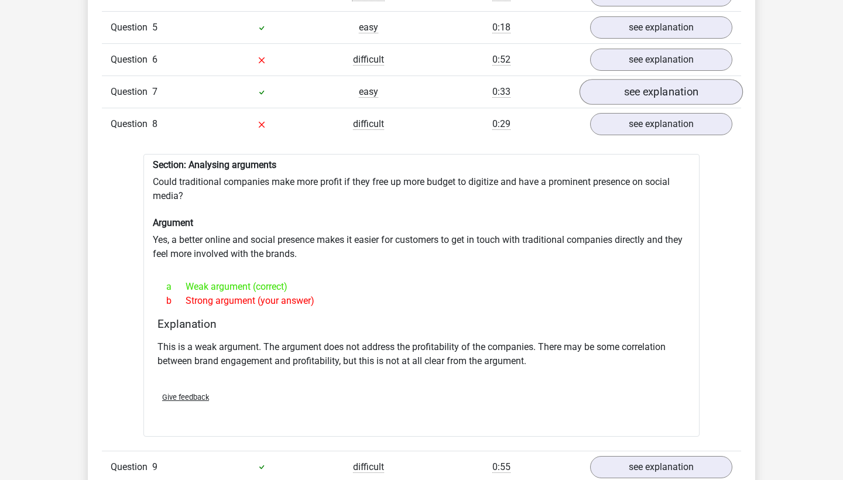
click at [625, 87] on link "see explanation" at bounding box center [661, 92] width 163 height 26
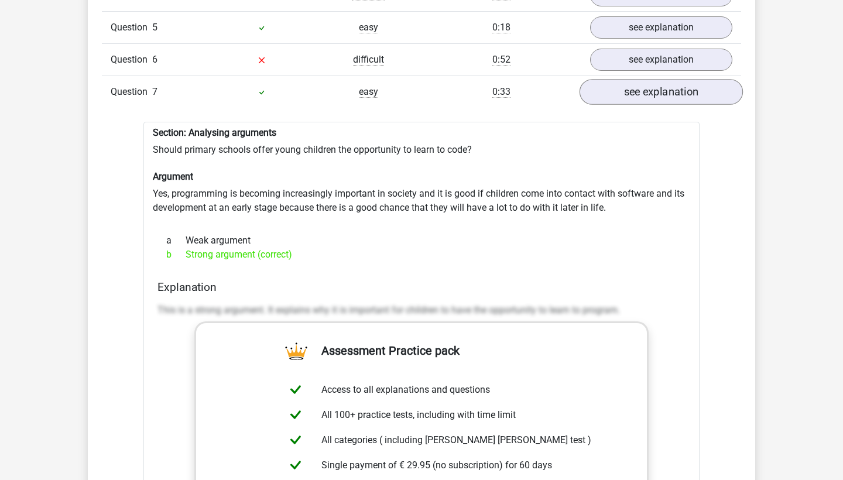
click at [625, 87] on link "see explanation" at bounding box center [661, 92] width 163 height 26
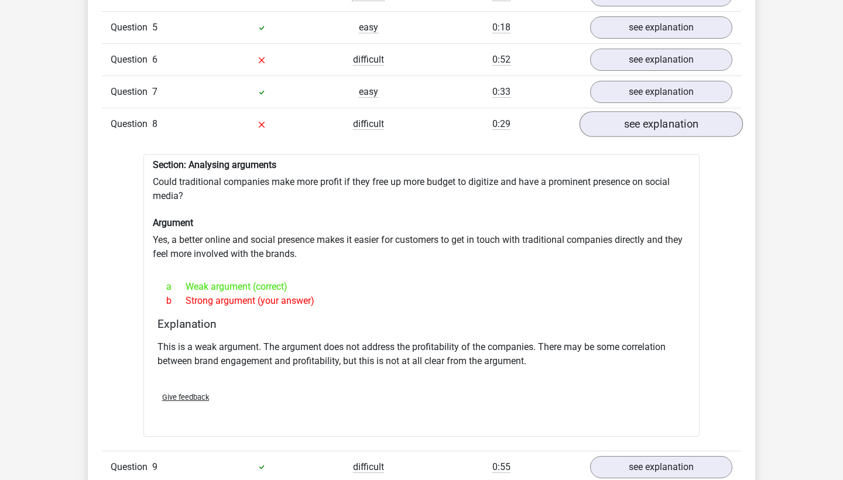
click at [629, 119] on link "see explanation" at bounding box center [661, 124] width 163 height 26
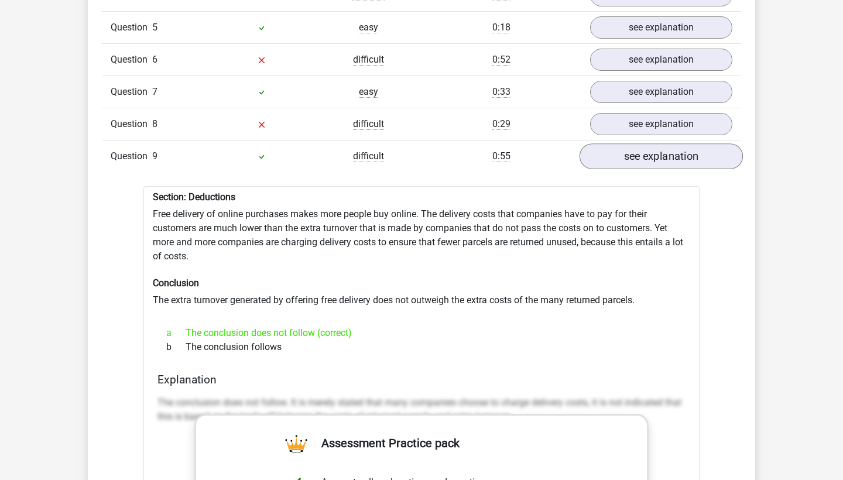
click at [626, 150] on link "see explanation" at bounding box center [661, 156] width 163 height 26
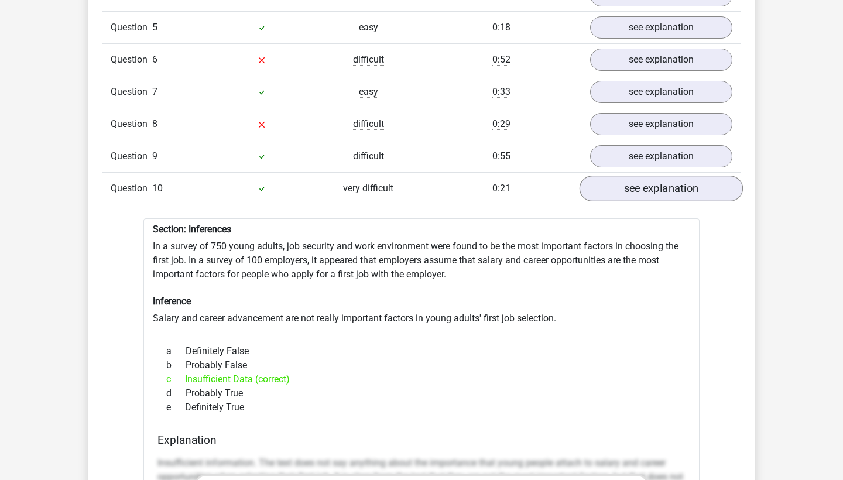
click at [624, 176] on link "see explanation" at bounding box center [661, 189] width 163 height 26
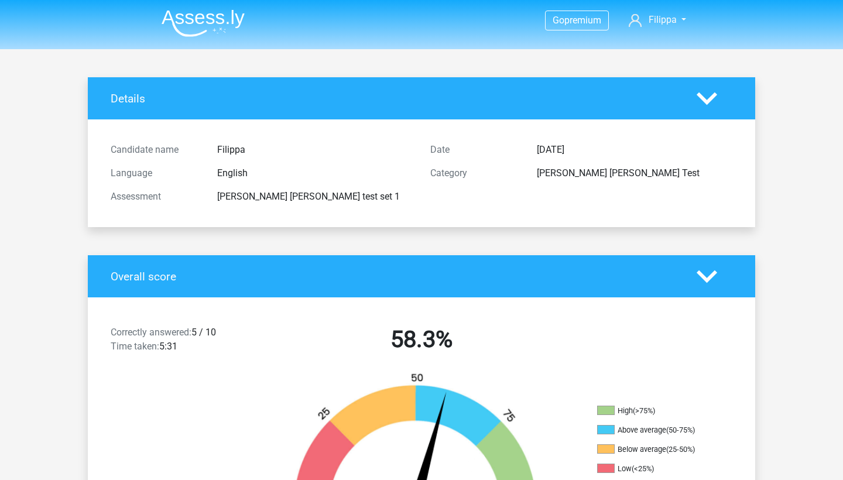
scroll to position [0, 0]
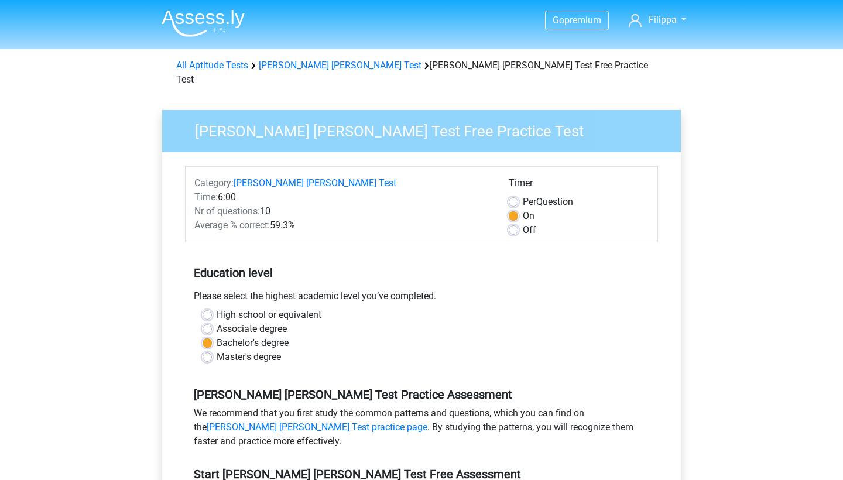
scroll to position [2, 0]
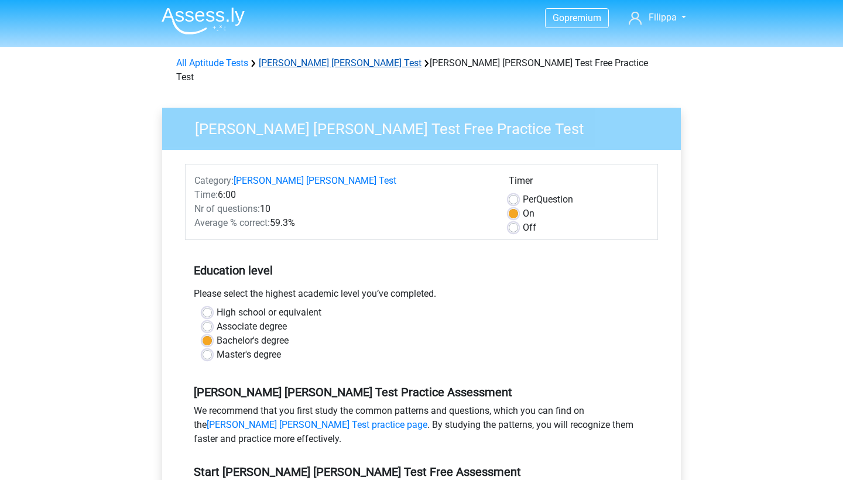
click at [305, 63] on link "[PERSON_NAME] [PERSON_NAME] Test" at bounding box center [340, 62] width 163 height 11
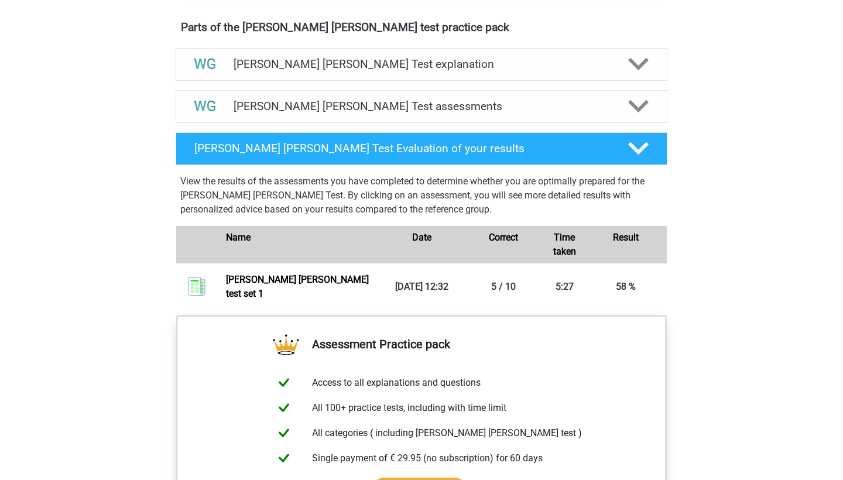
scroll to position [563, 0]
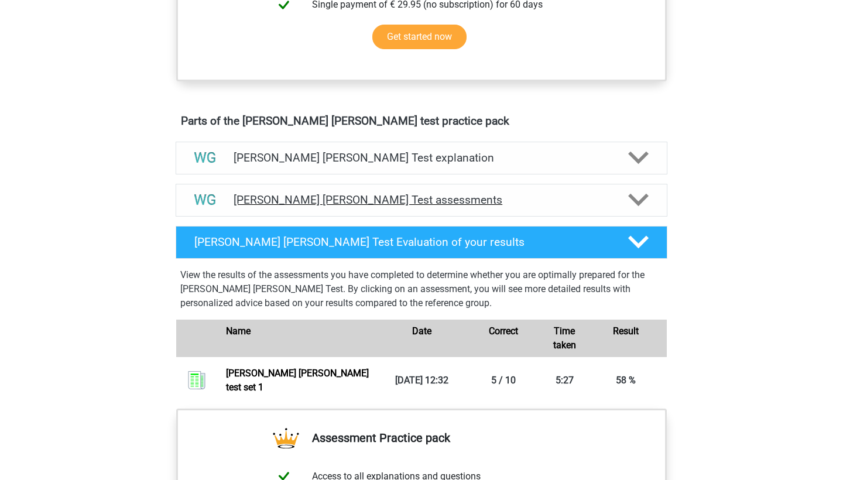
click at [340, 207] on div "[PERSON_NAME] [PERSON_NAME] Test assessments" at bounding box center [422, 200] width 492 height 33
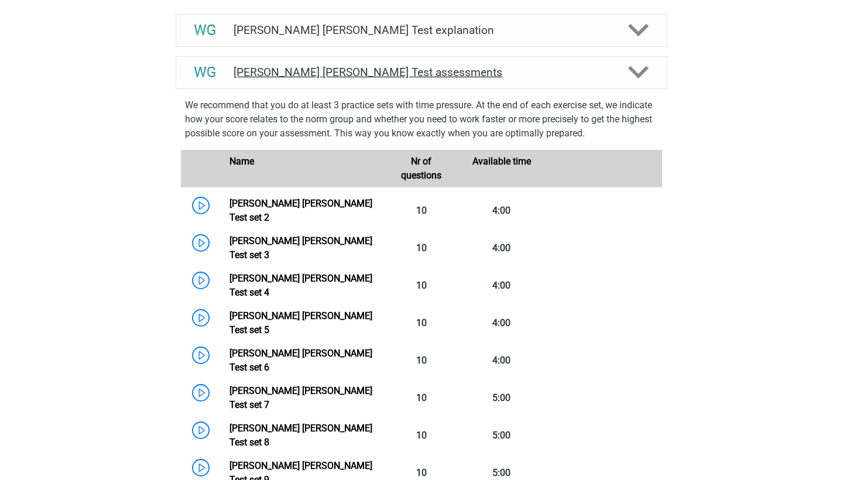
scroll to position [740, 0]
